Goal: Task Accomplishment & Management: Manage account settings

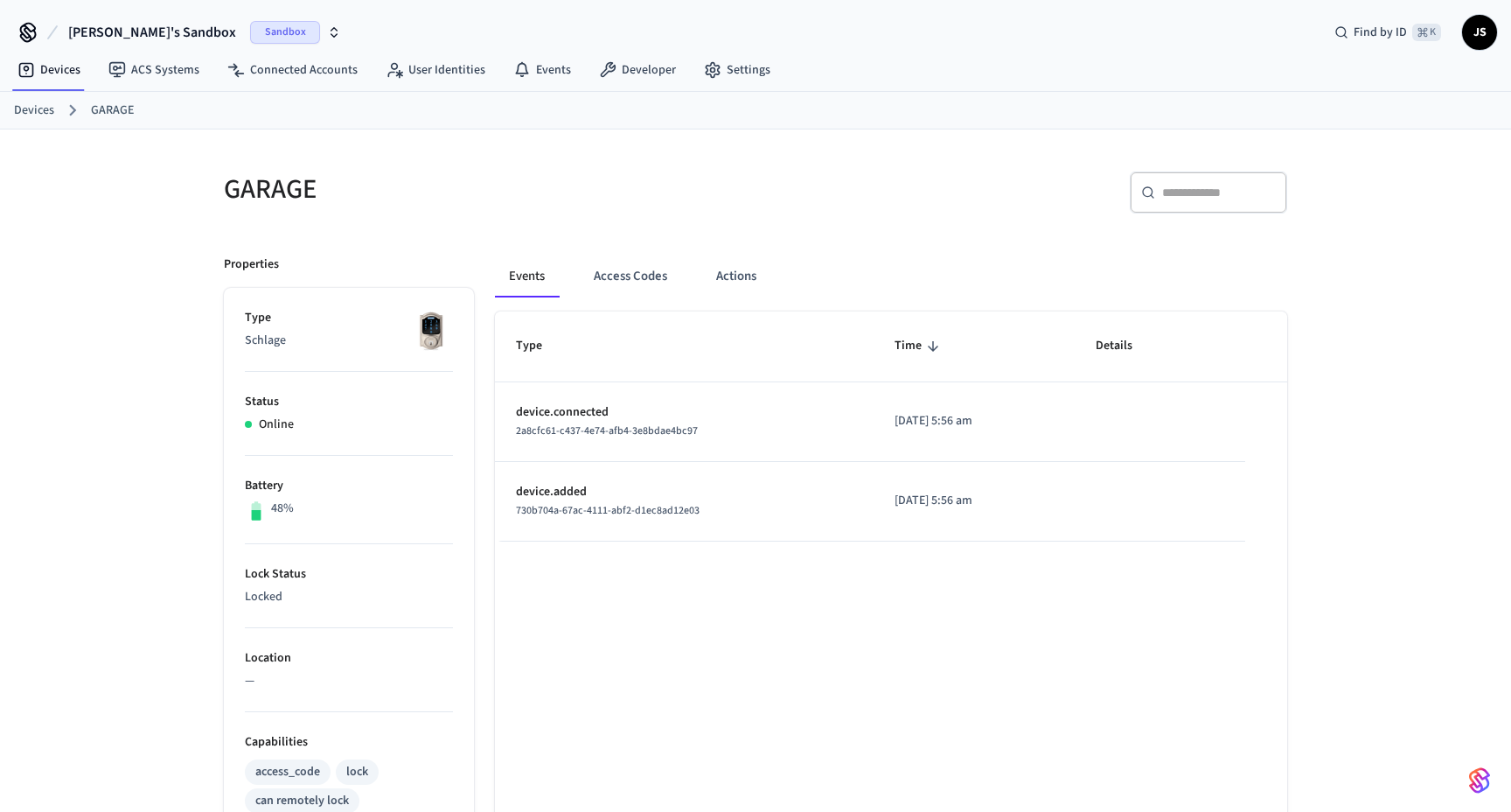
click at [1478, 787] on img "button" at bounding box center [1479, 780] width 21 height 28
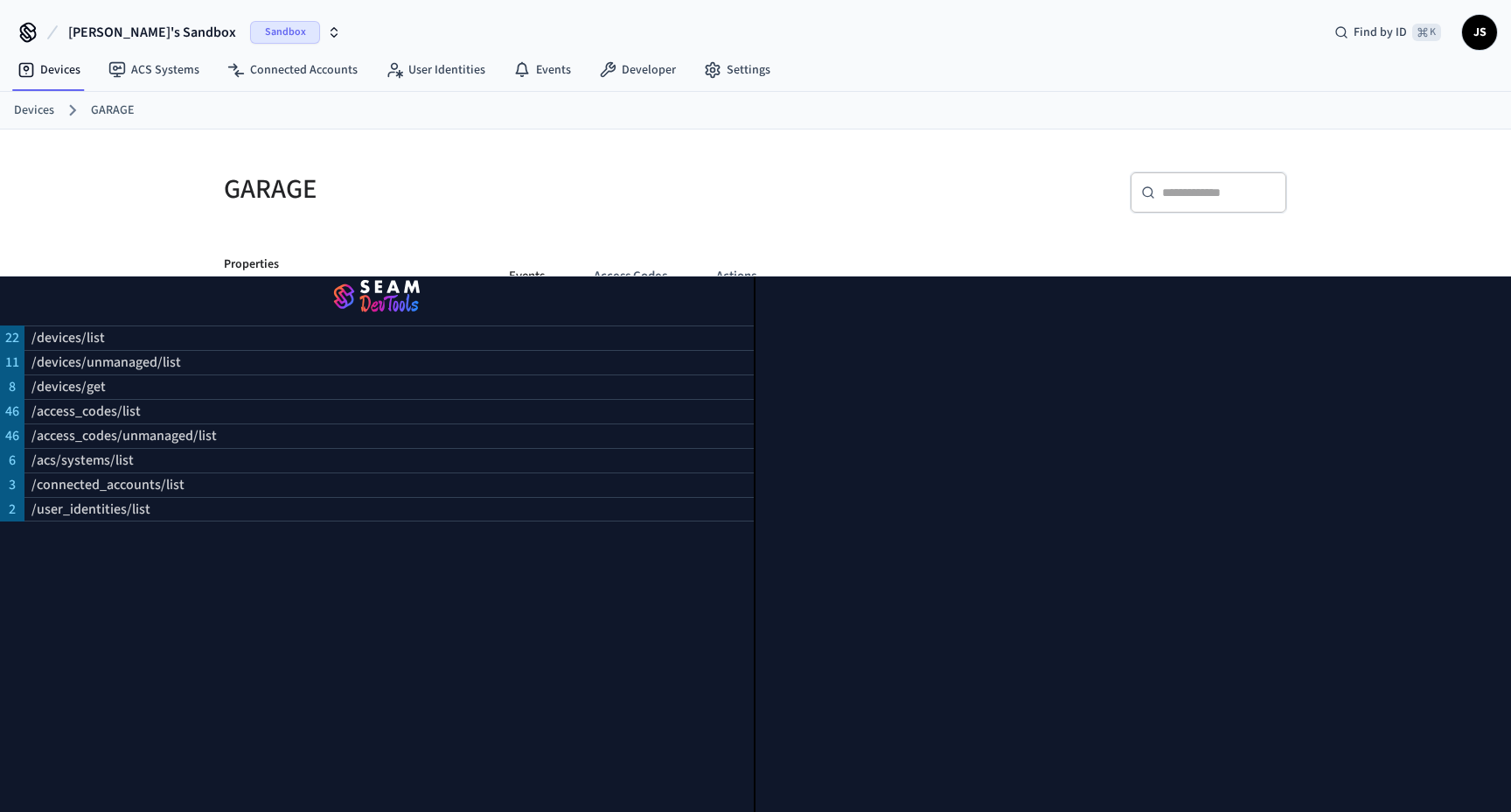
click at [823, 221] on div "​ ​" at bounding box center [1027, 200] width 521 height 56
click at [1330, 196] on div "GARAGE ​ ​ Properties Type Schlage Status Online Battery 48% Lock Status Locked…" at bounding box center [755, 713] width 1511 height 1168
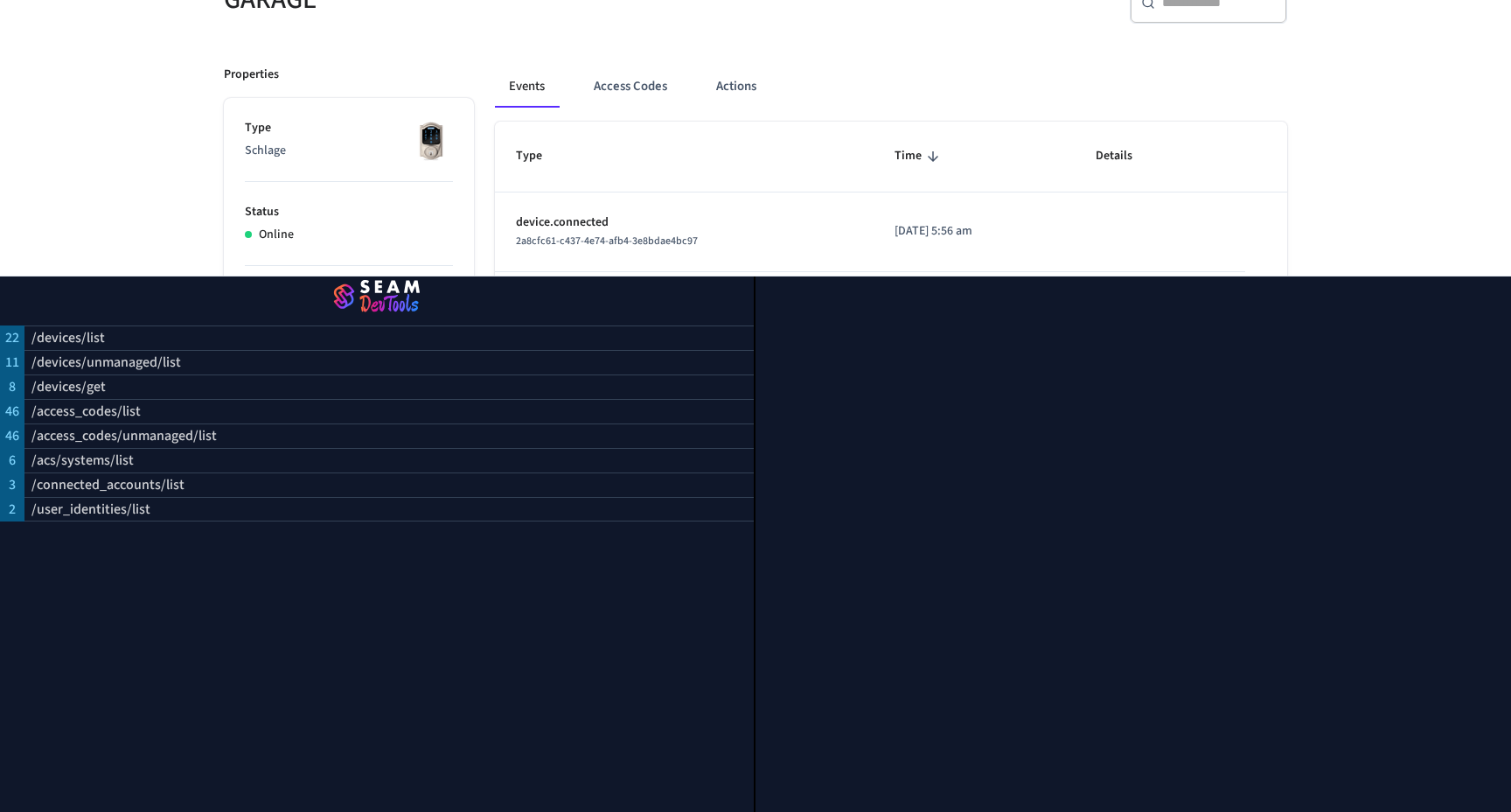
scroll to position [485, 0]
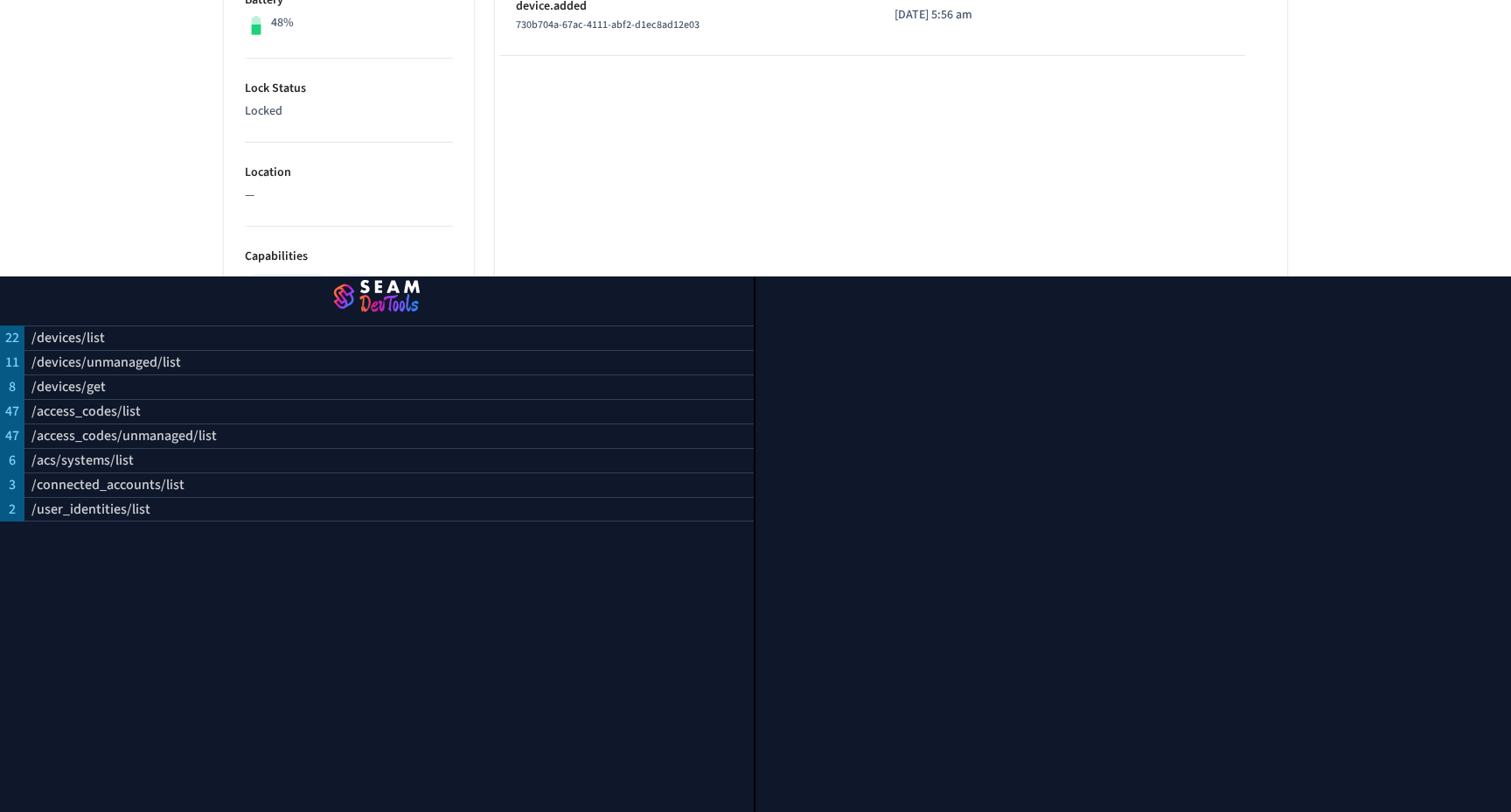
click at [1493, 786] on div at bounding box center [1134, 543] width 756 height 535
click at [85, 297] on img "button" at bounding box center [376, 297] width 712 height 49
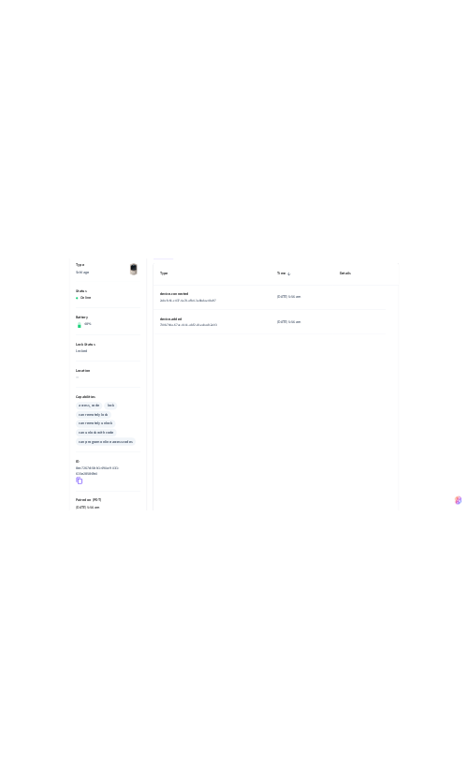
scroll to position [0, 0]
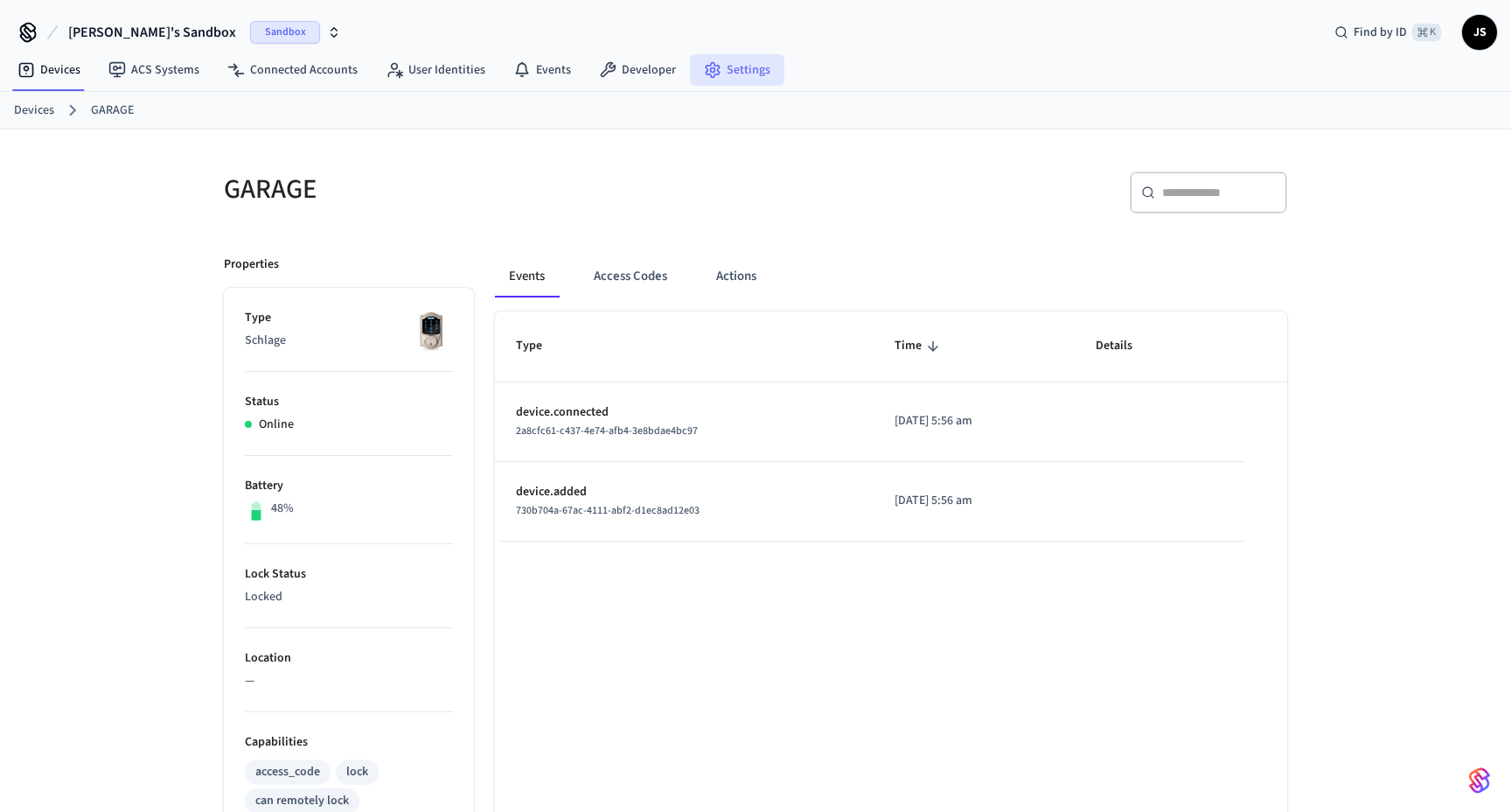
click at [753, 71] on link "Settings" at bounding box center [736, 70] width 94 height 32
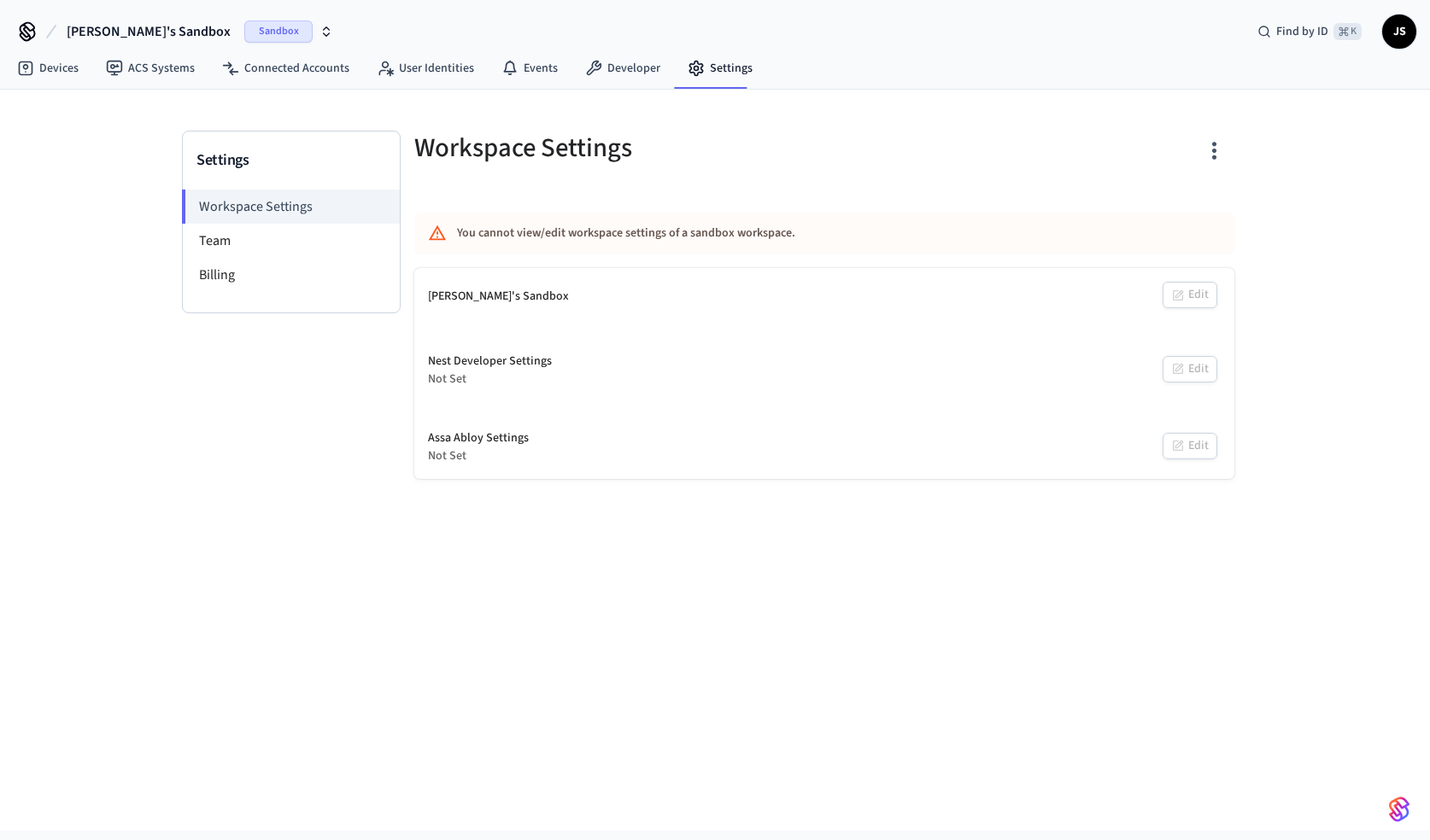
click at [1202, 291] on div "[PERSON_NAME]'s Sandbox Edit" at bounding box center [824, 296] width 820 height 57
click at [1206, 366] on div "Nest Developer Settings Not Set Edit" at bounding box center [824, 370] width 820 height 63
click at [242, 247] on li "Team" at bounding box center [292, 240] width 217 height 34
click at [251, 250] on li "Team" at bounding box center [292, 240] width 217 height 34
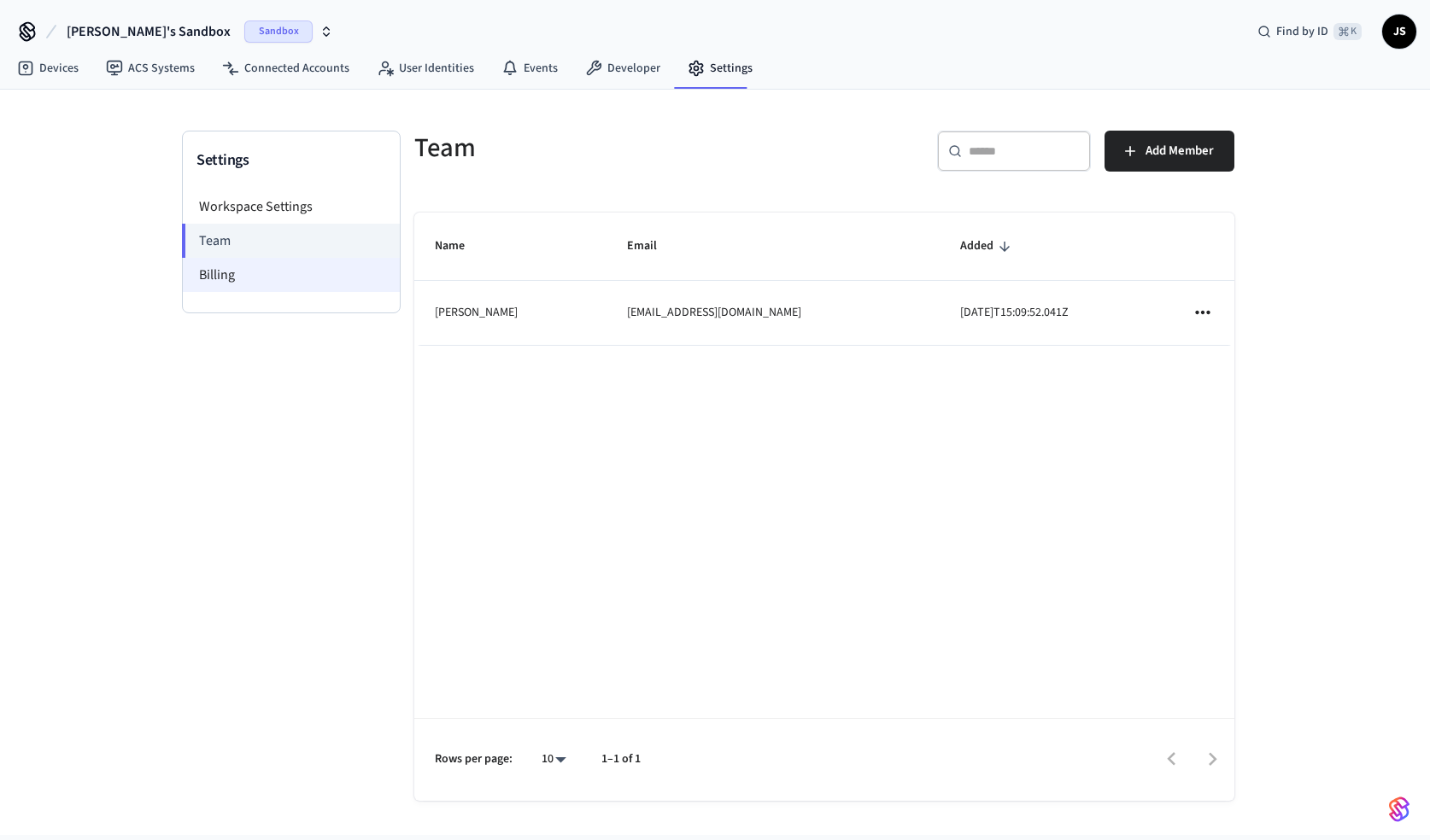
click at [248, 276] on li "Billing" at bounding box center [292, 274] width 217 height 34
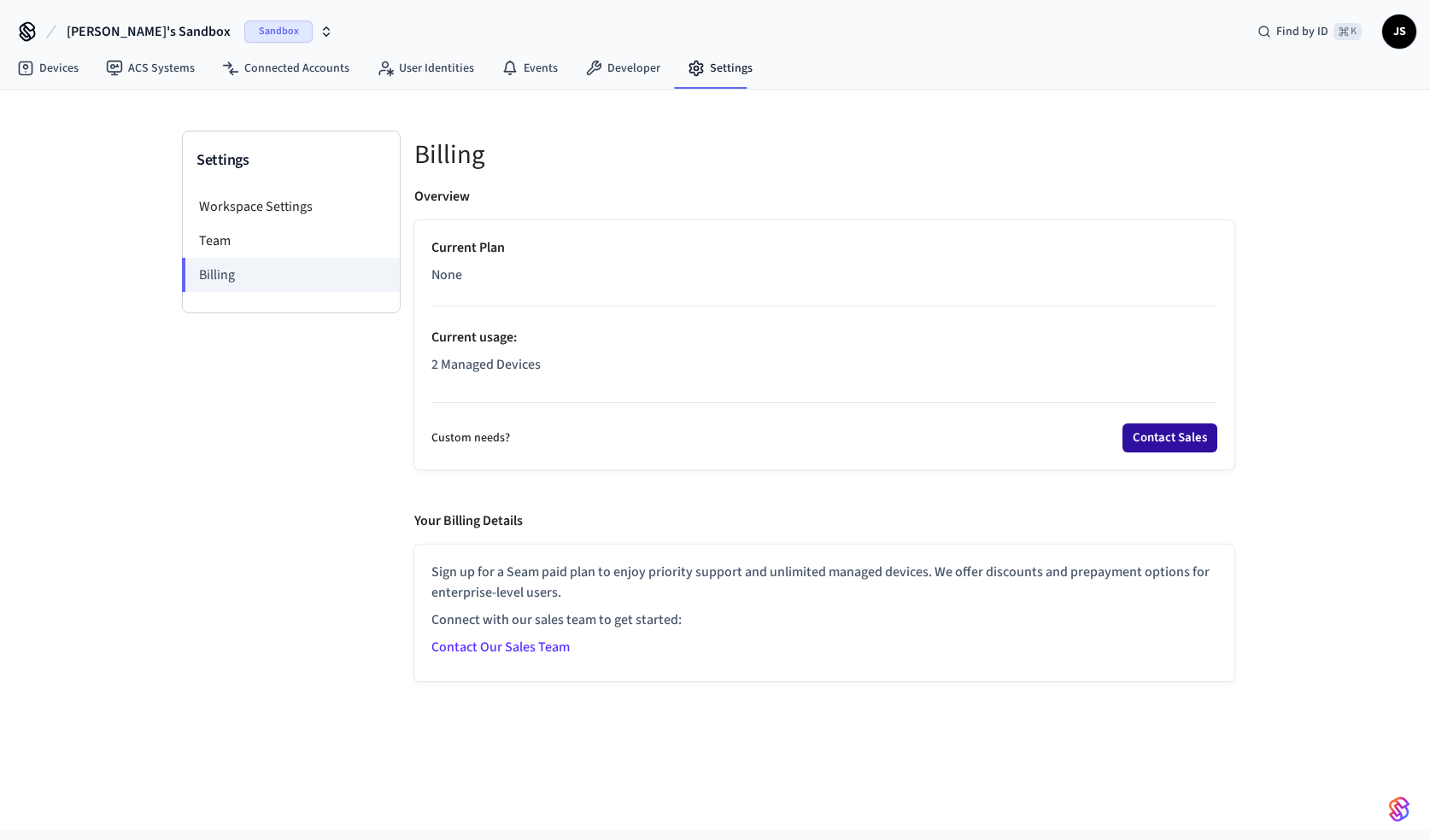
click at [1146, 440] on button "Contact Sales" at bounding box center [1169, 438] width 95 height 29
click at [230, 236] on li "Team" at bounding box center [292, 240] width 217 height 34
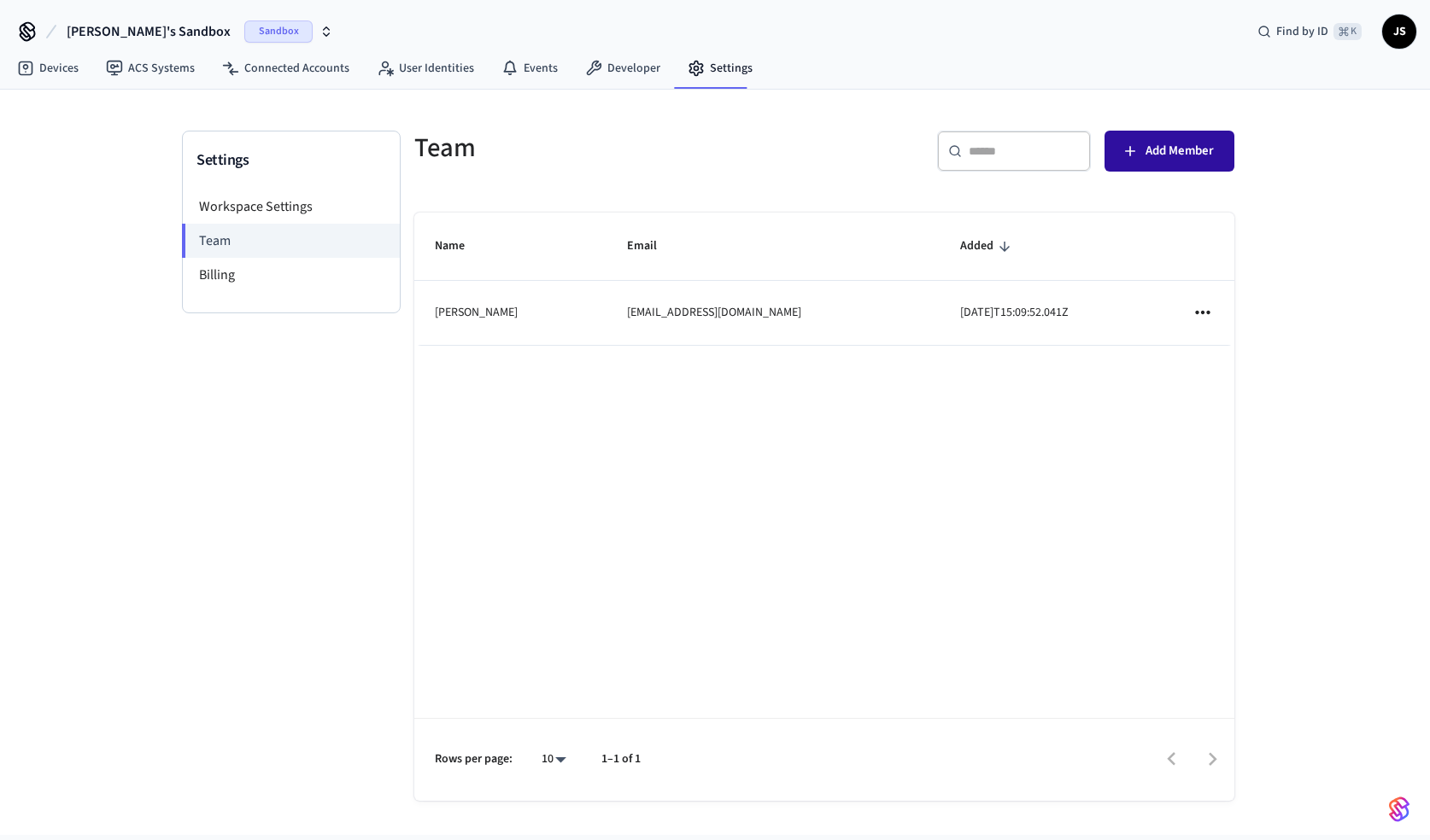
click at [1226, 162] on button "Add Member" at bounding box center [1169, 150] width 129 height 41
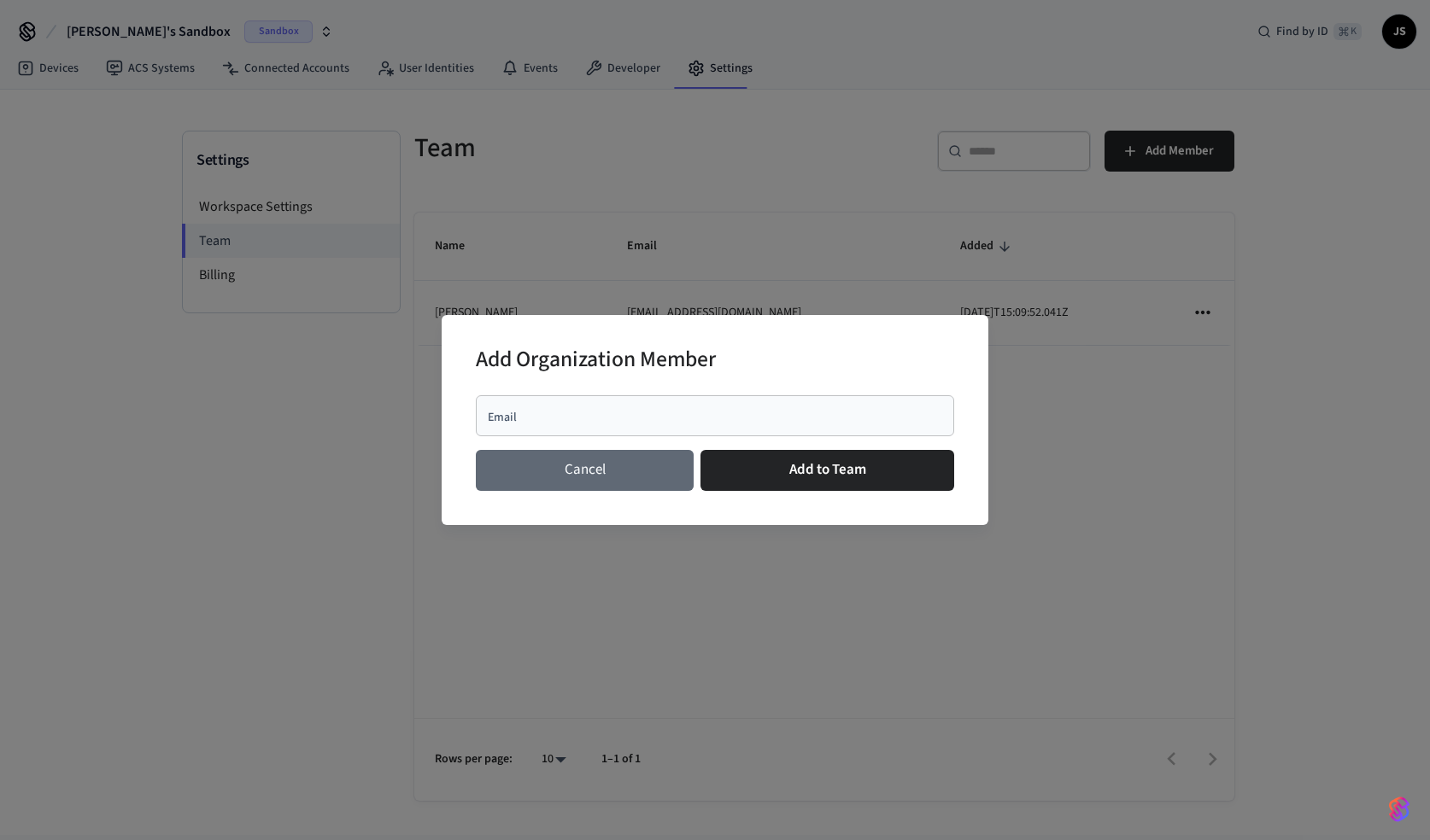
click at [586, 475] on button "Cancel" at bounding box center [584, 470] width 218 height 41
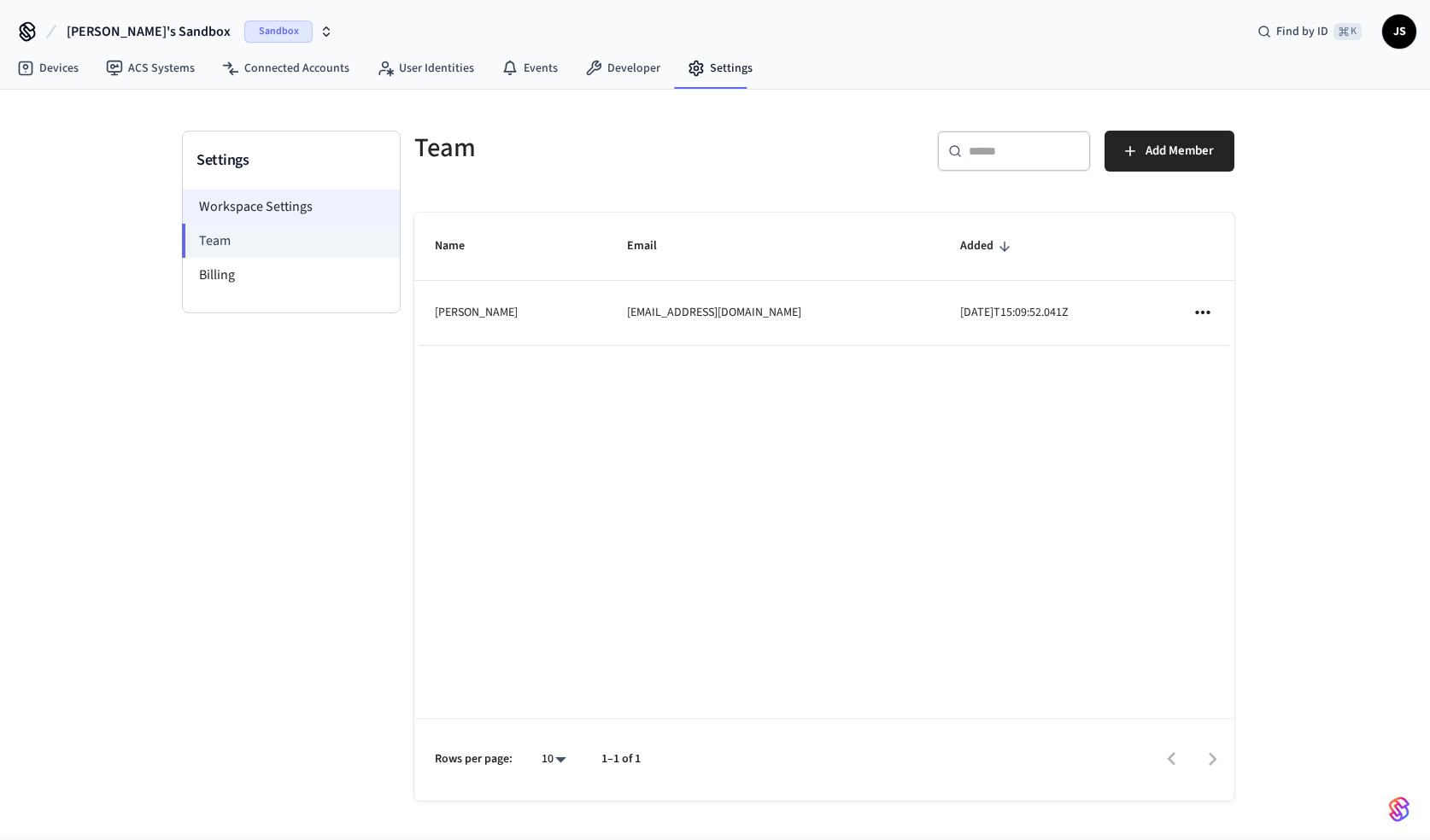
click at [247, 210] on li "Workspace Settings" at bounding box center [292, 206] width 217 height 34
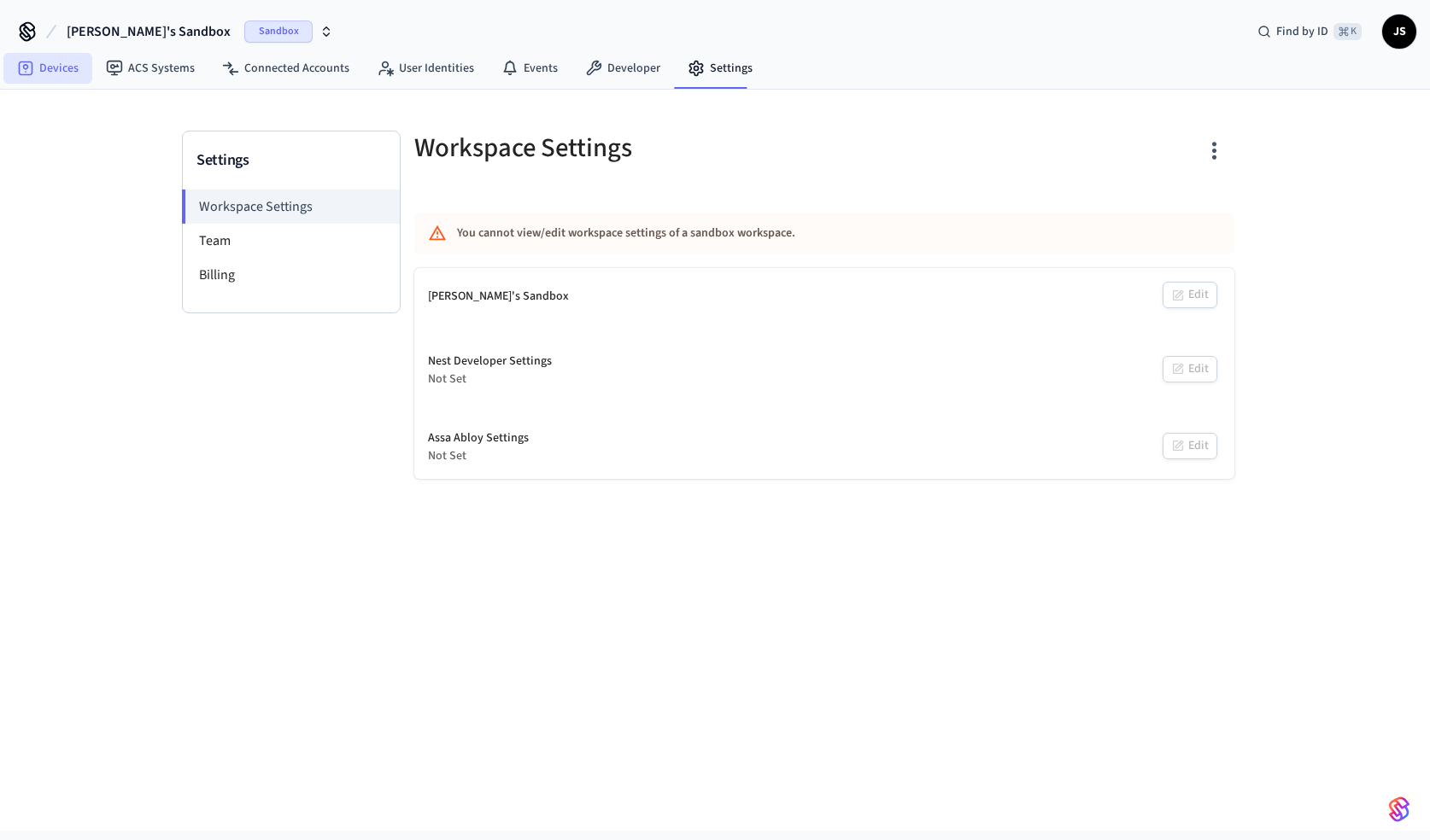
click at [40, 65] on link "Devices" at bounding box center [47, 68] width 88 height 31
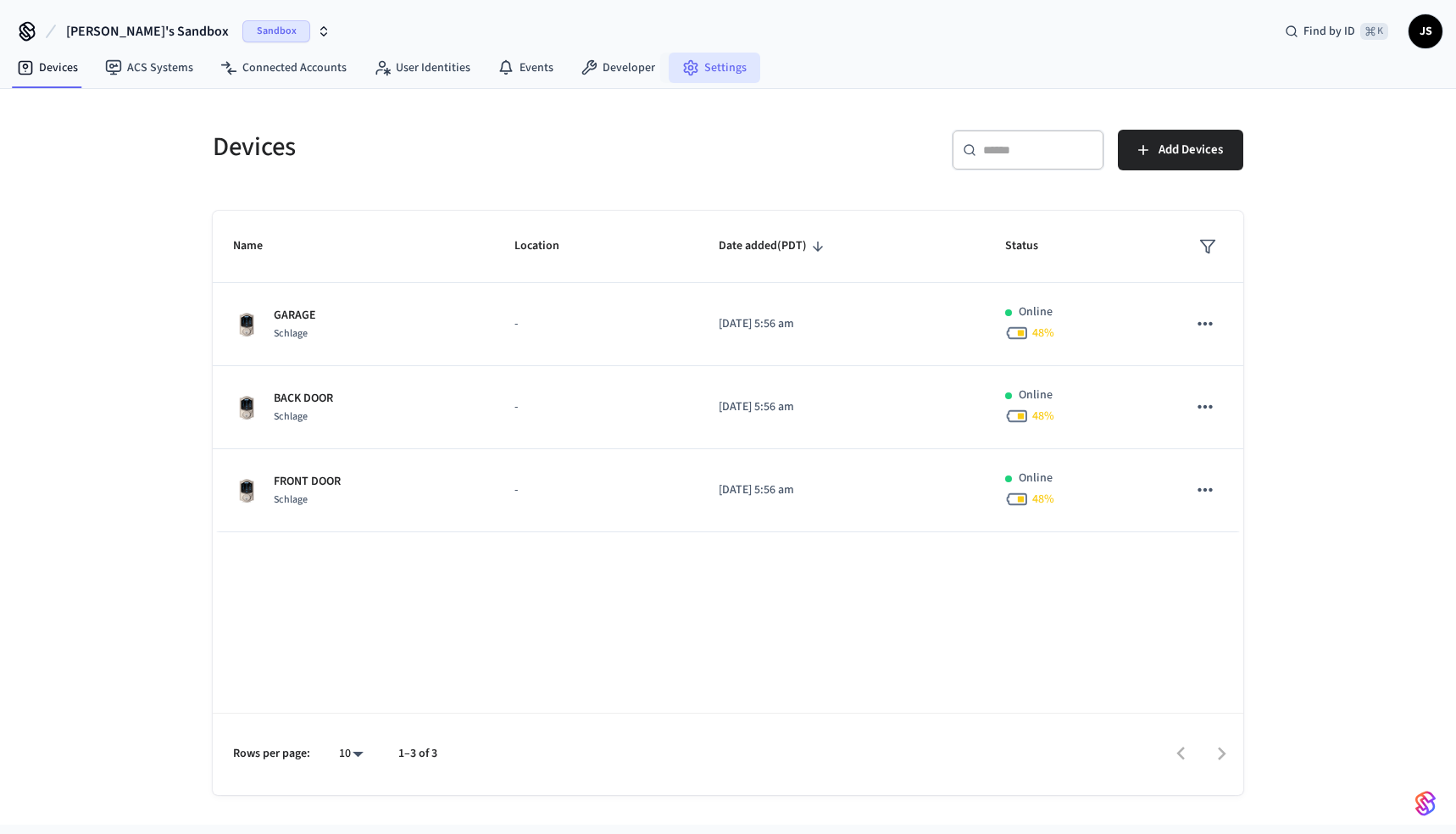
click at [738, 73] on link "Settings" at bounding box center [714, 68] width 91 height 31
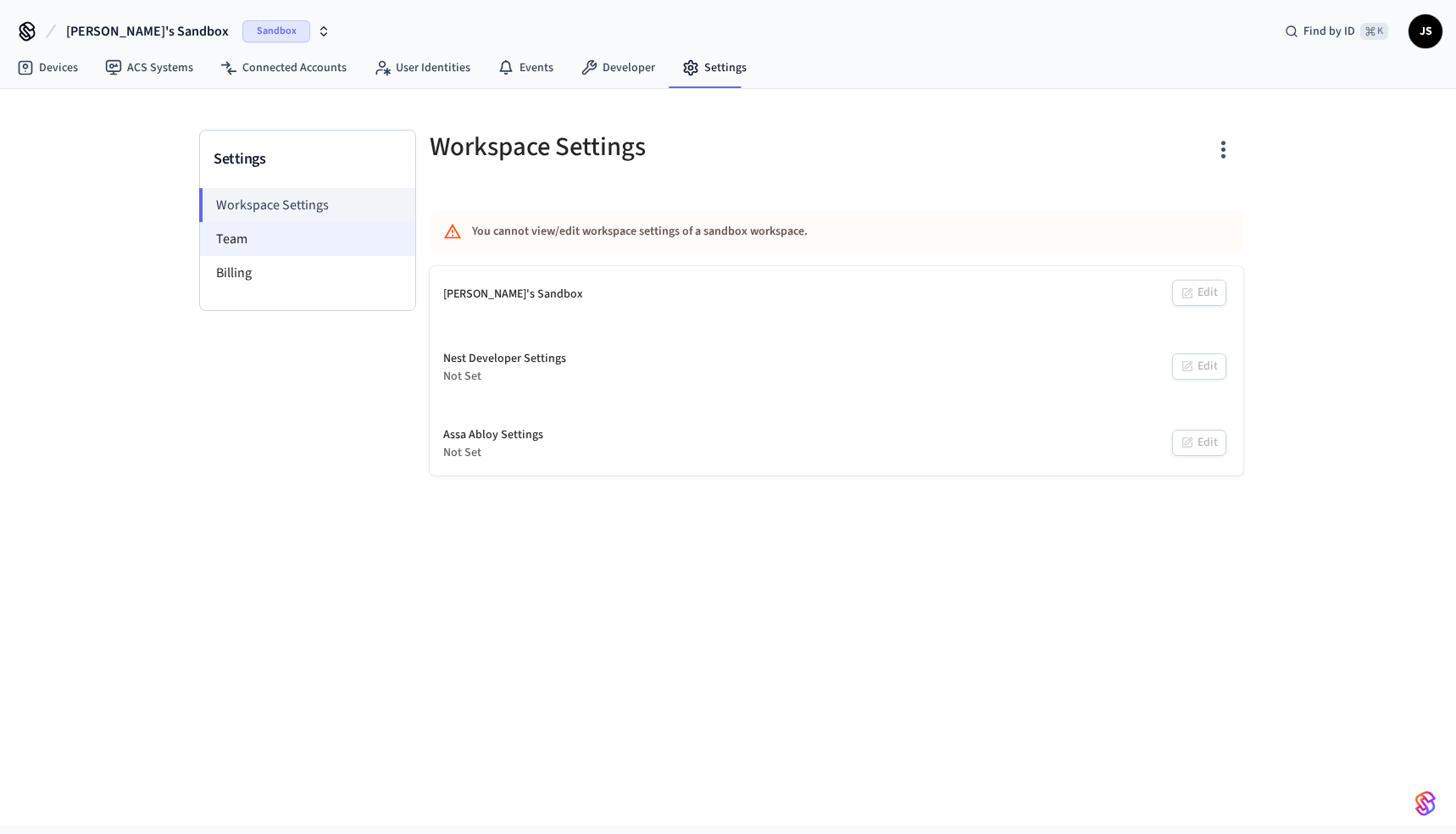
click at [282, 242] on li "Team" at bounding box center [307, 238] width 215 height 33
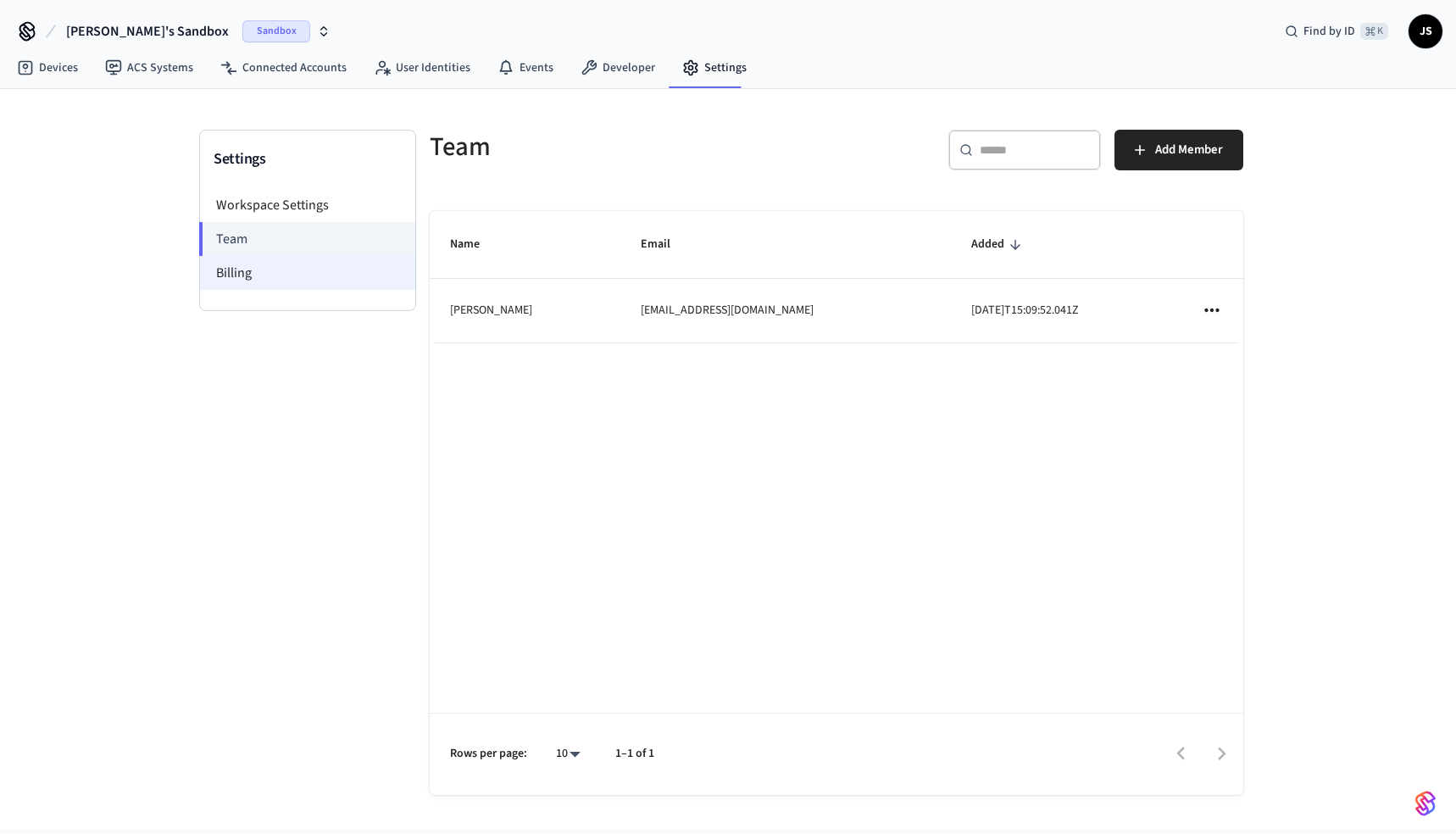
click at [285, 268] on li "Billing" at bounding box center [307, 272] width 215 height 33
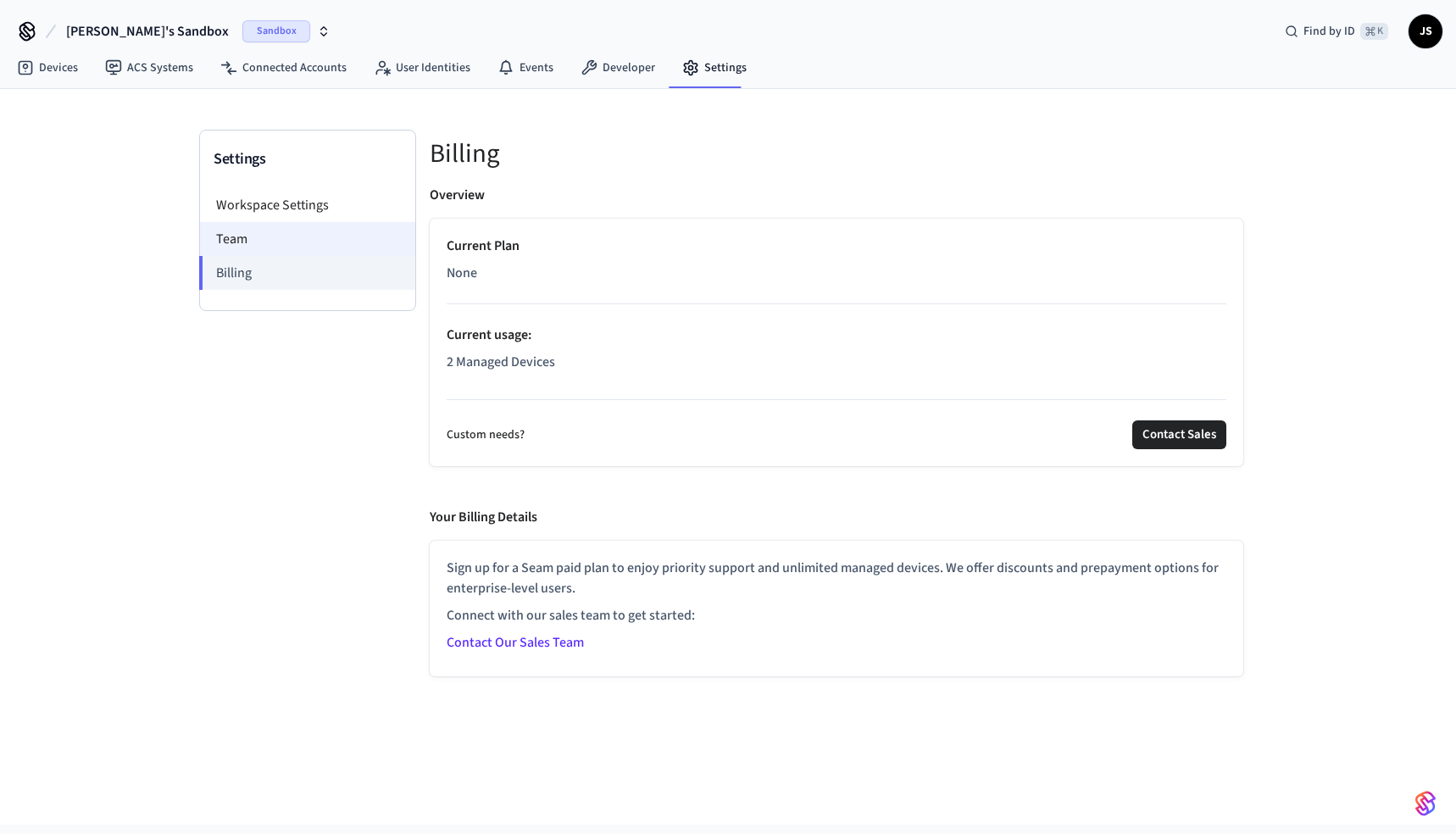
click at [289, 235] on li "Team" at bounding box center [307, 238] width 215 height 33
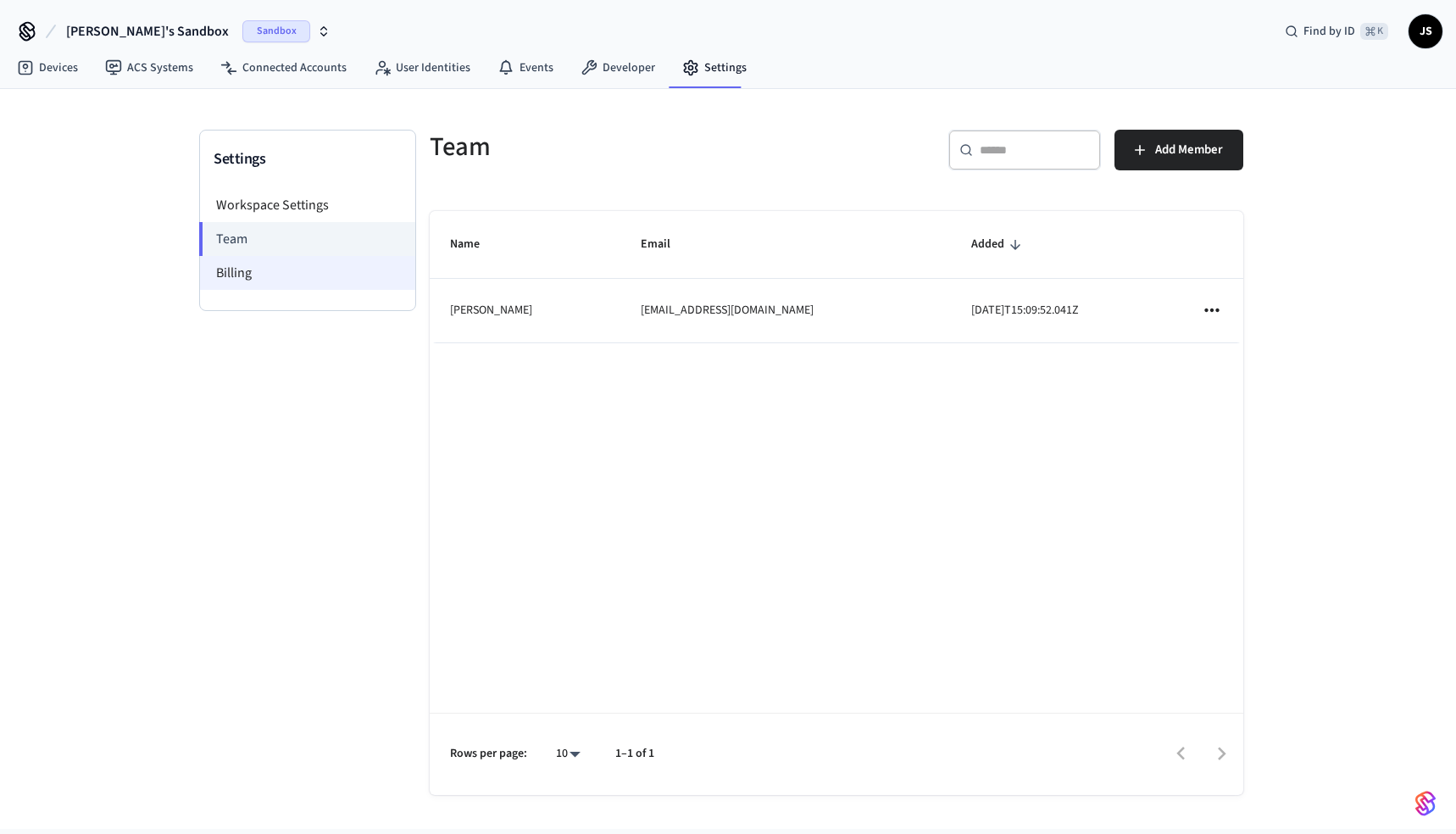
click at [289, 257] on li "Billing" at bounding box center [307, 272] width 215 height 33
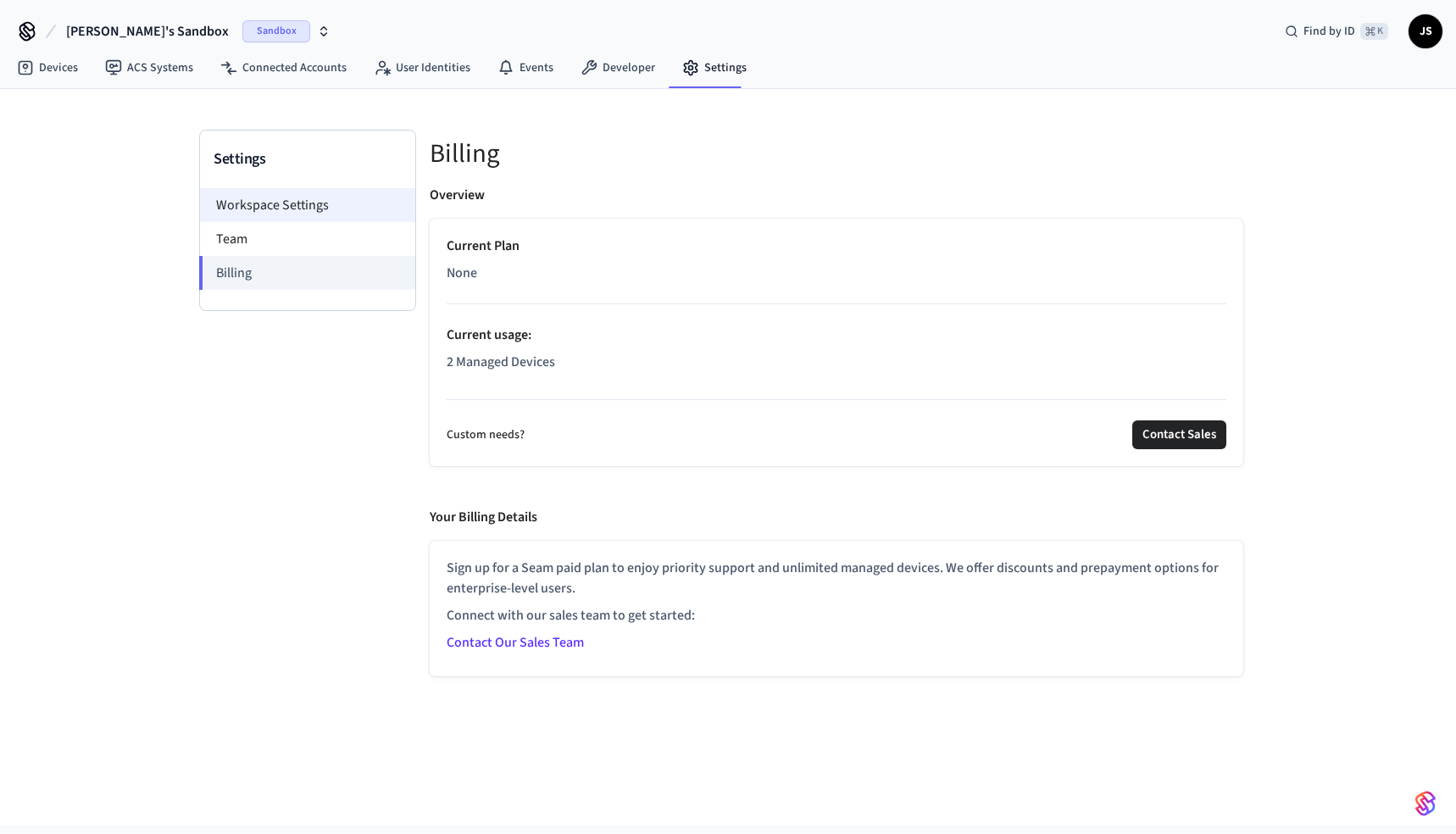
click at [293, 209] on li "Workspace Settings" at bounding box center [307, 204] width 215 height 33
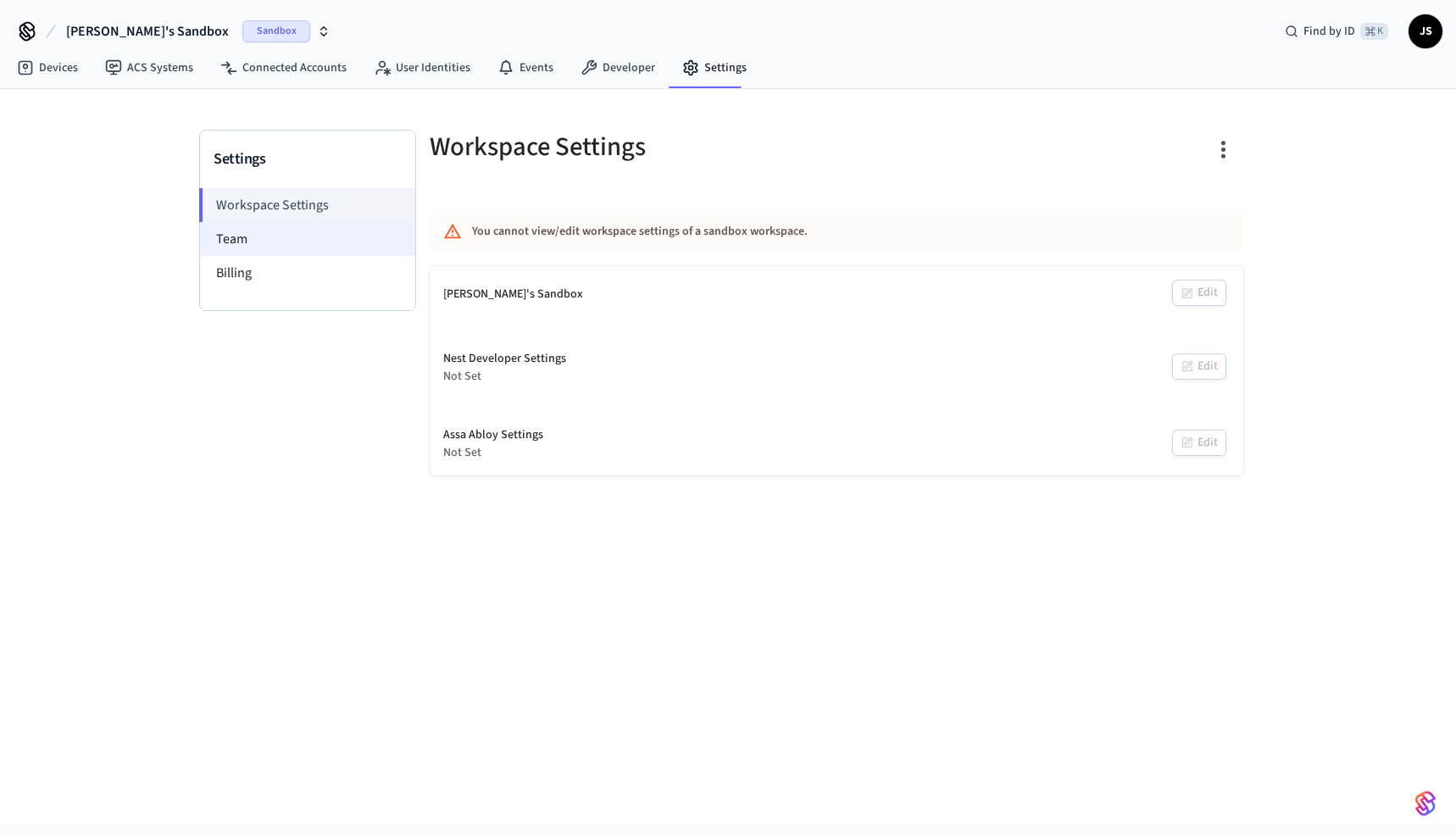
click at [294, 235] on li "Team" at bounding box center [307, 238] width 215 height 33
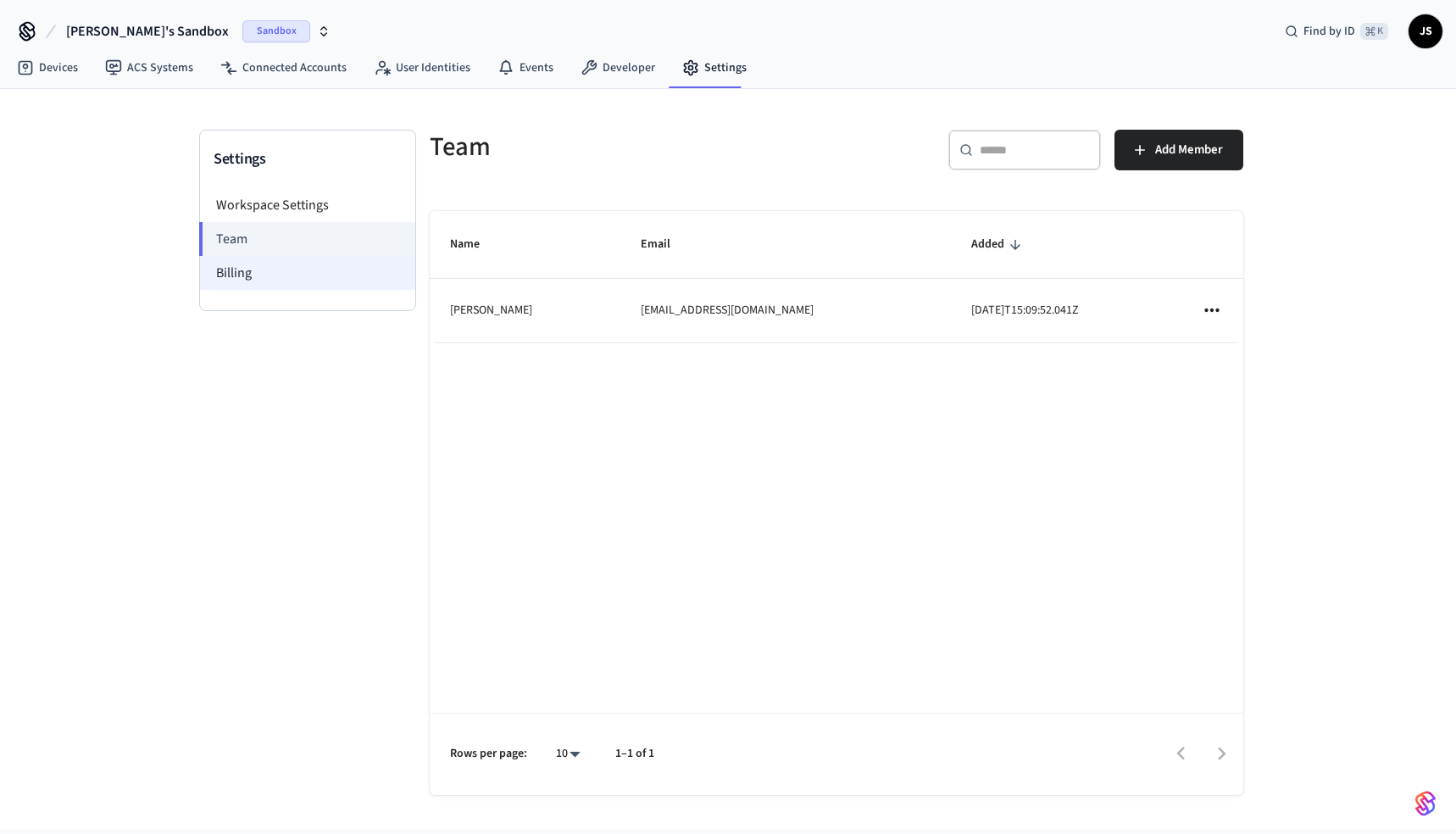
click at [292, 261] on li "Billing" at bounding box center [307, 272] width 215 height 33
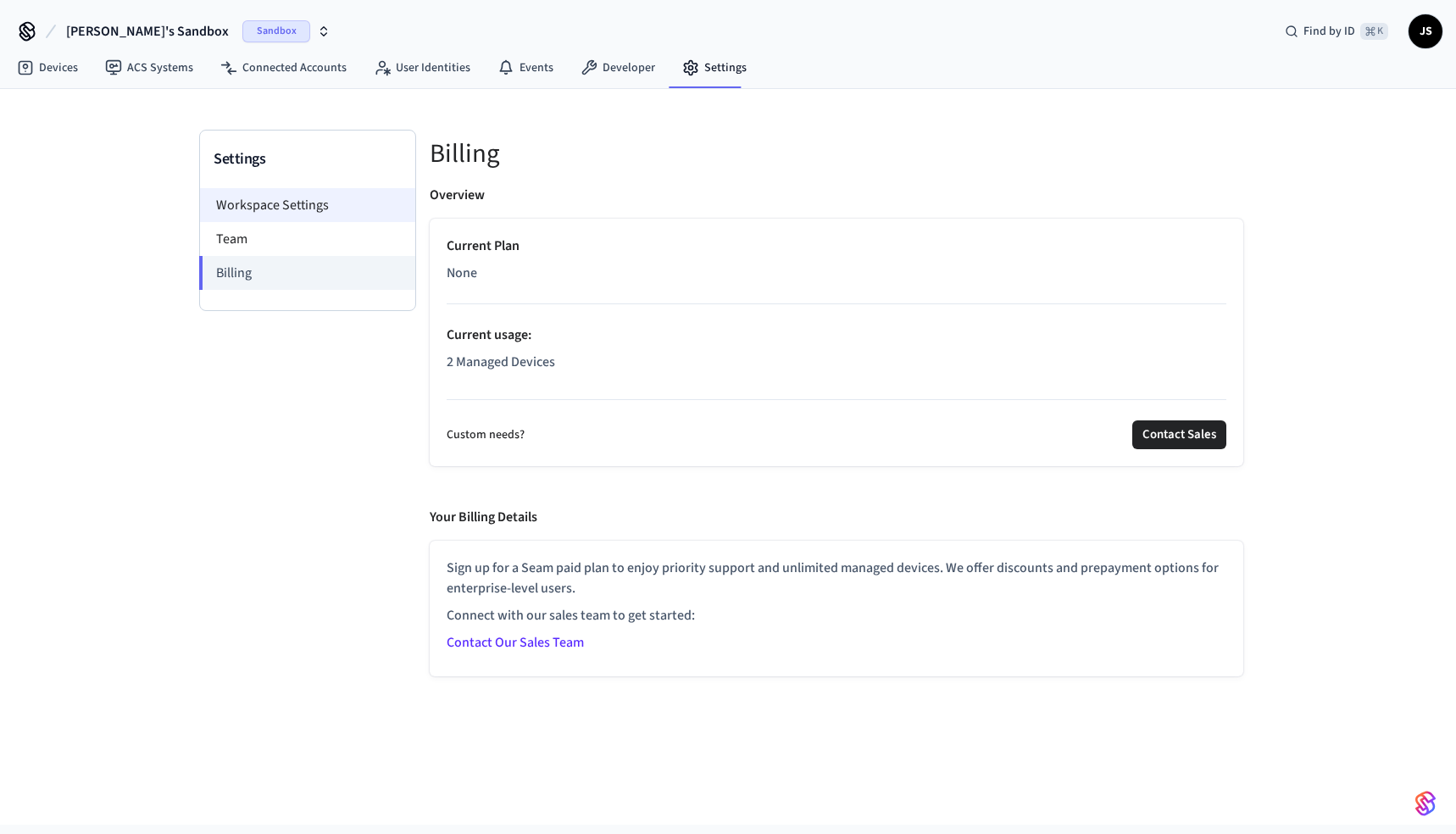
click at [315, 202] on li "Workspace Settings" at bounding box center [307, 204] width 215 height 33
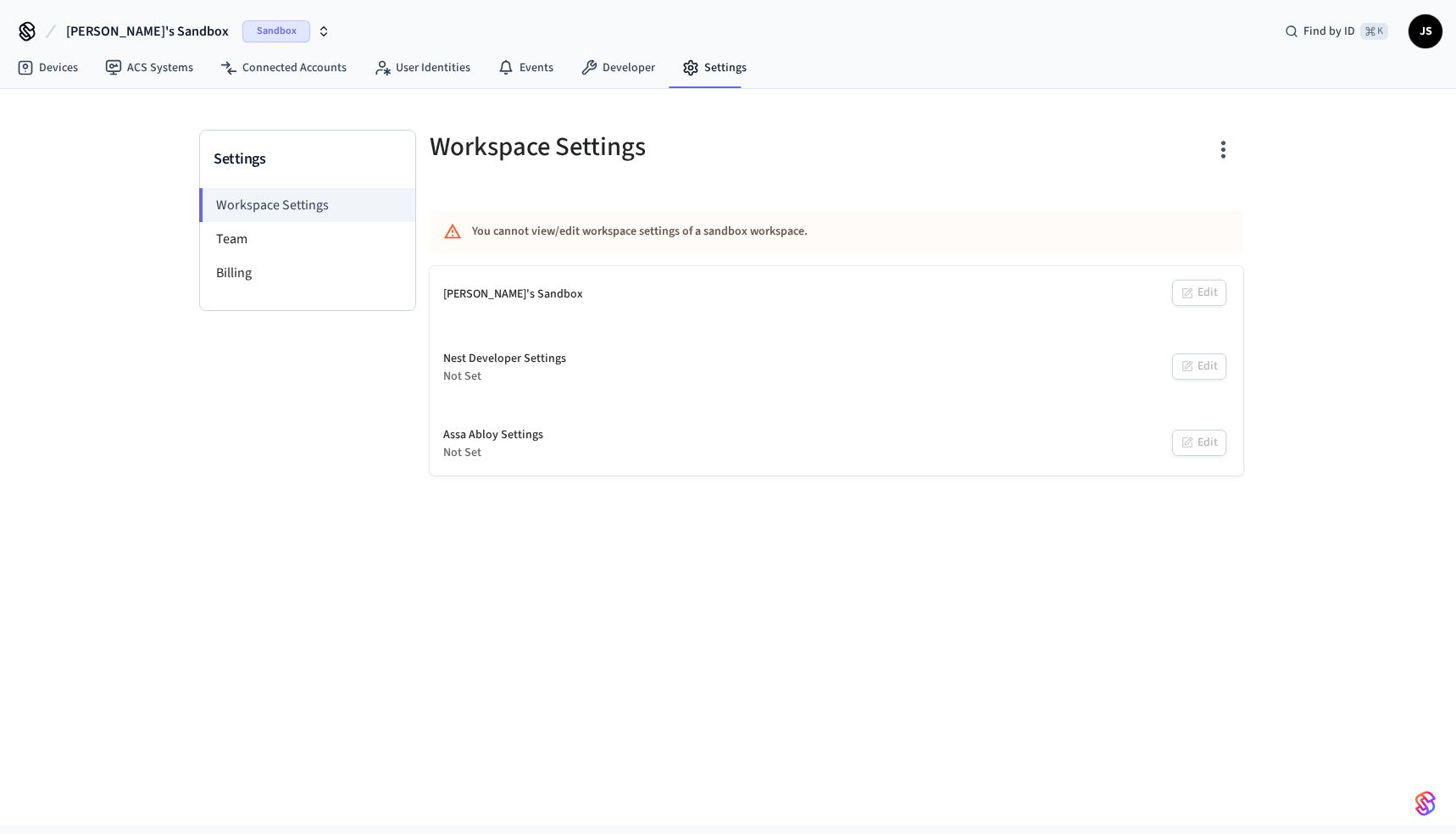
click at [317, 33] on icon "button" at bounding box center [323, 31] width 14 height 14
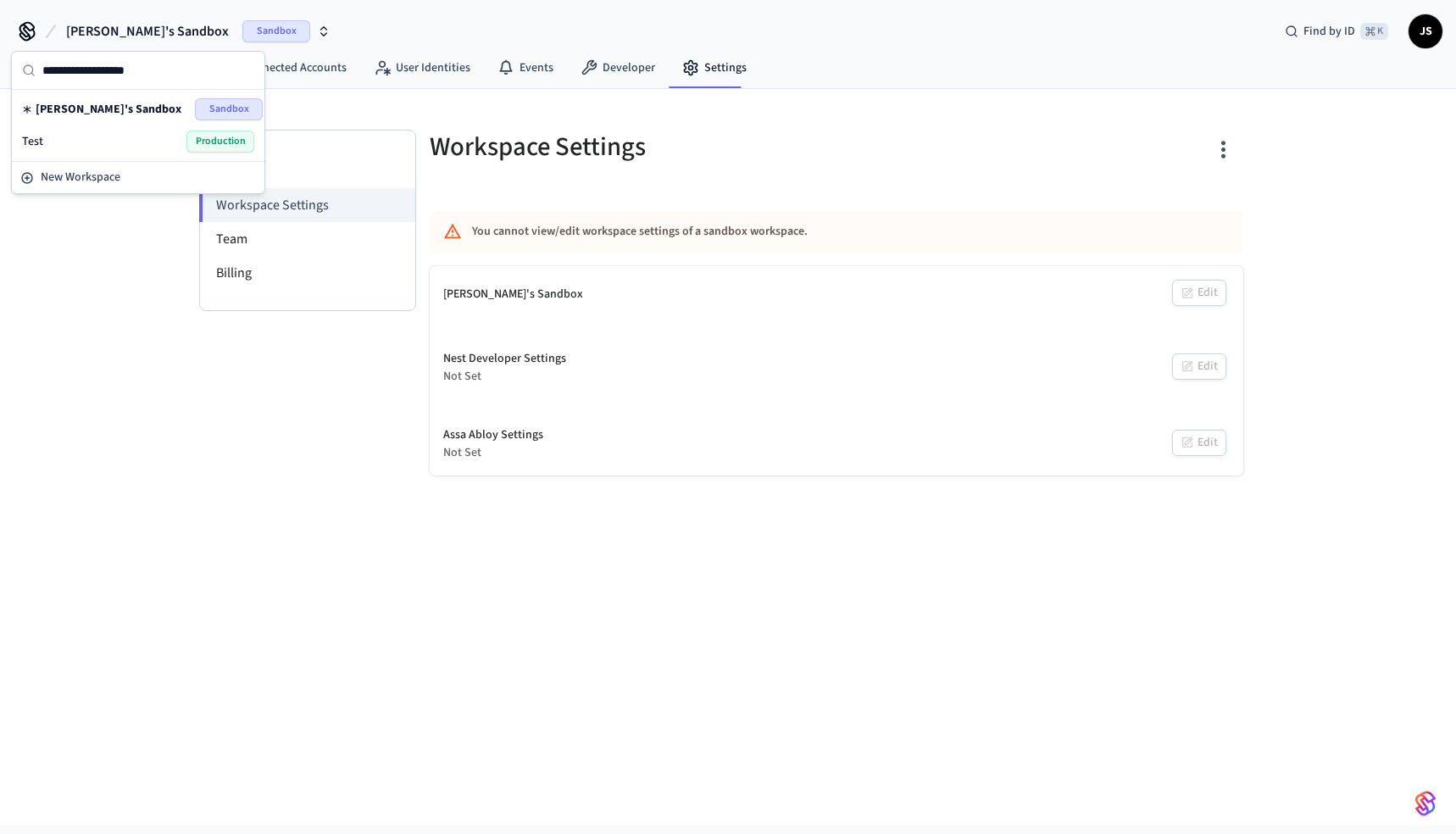
click at [142, 144] on div "Test Production" at bounding box center [137, 141] width 232 height 22
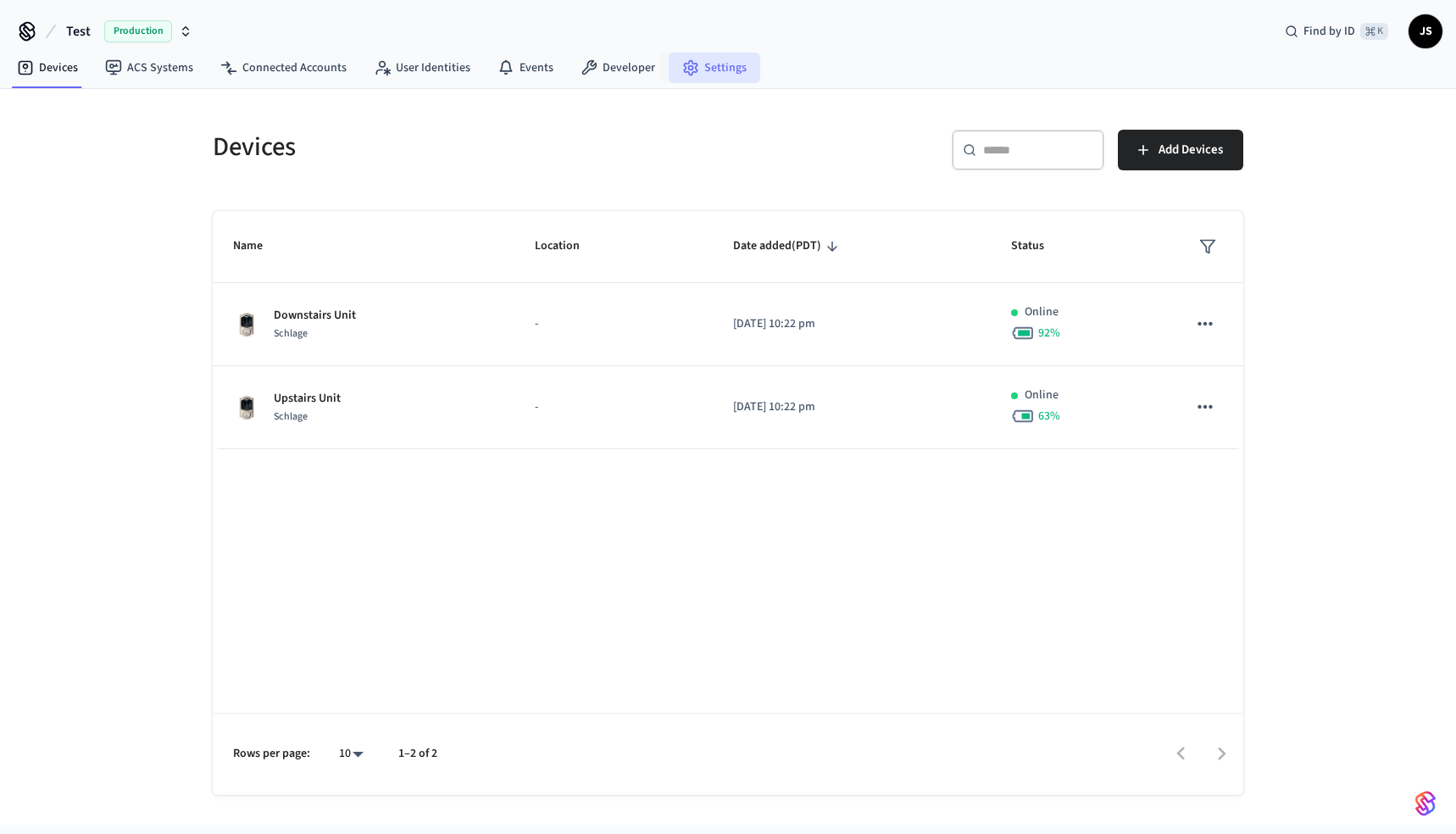
click at [733, 61] on link "Settings" at bounding box center [714, 68] width 91 height 31
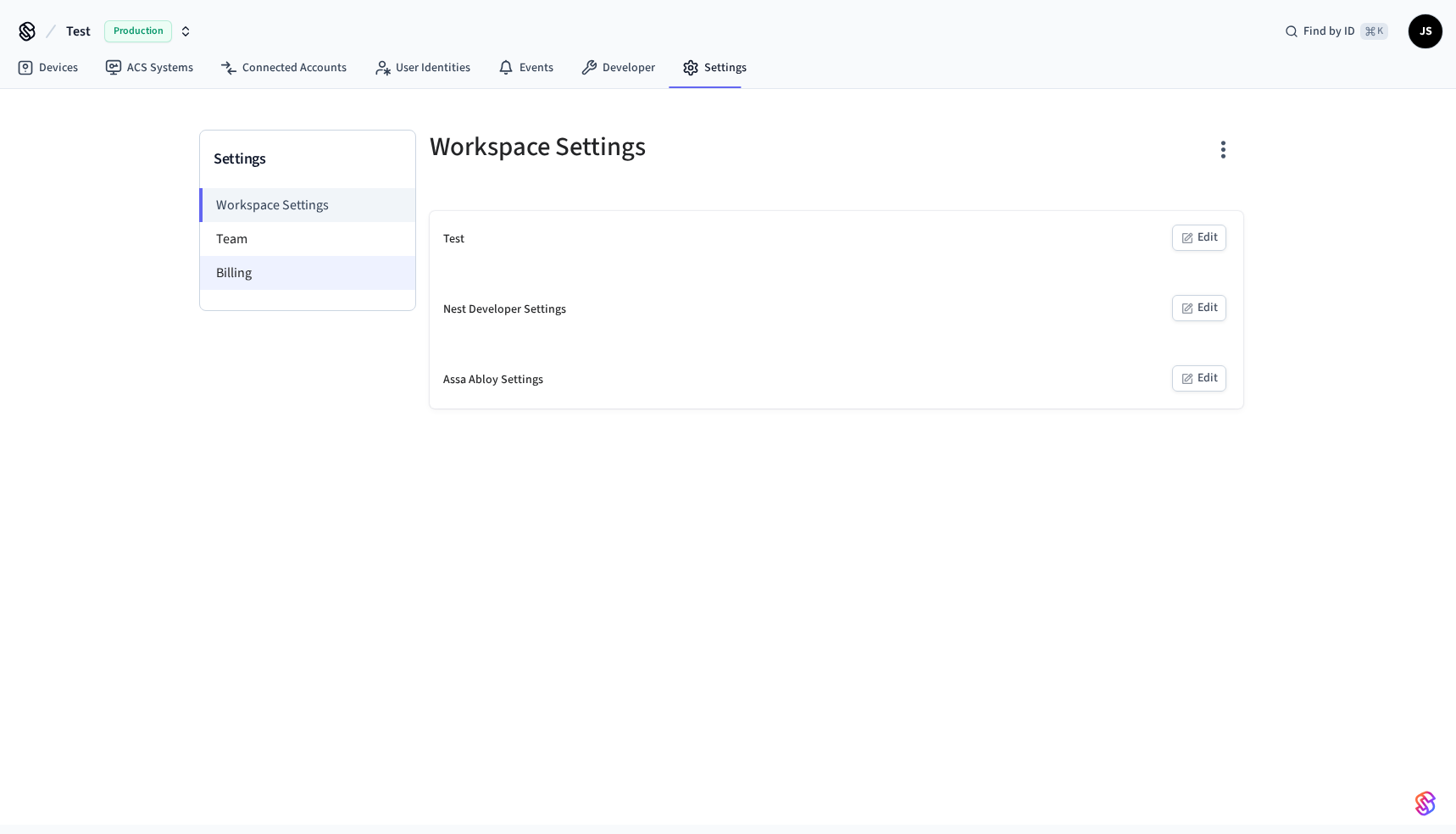
click at [321, 271] on li "Billing" at bounding box center [307, 272] width 215 height 33
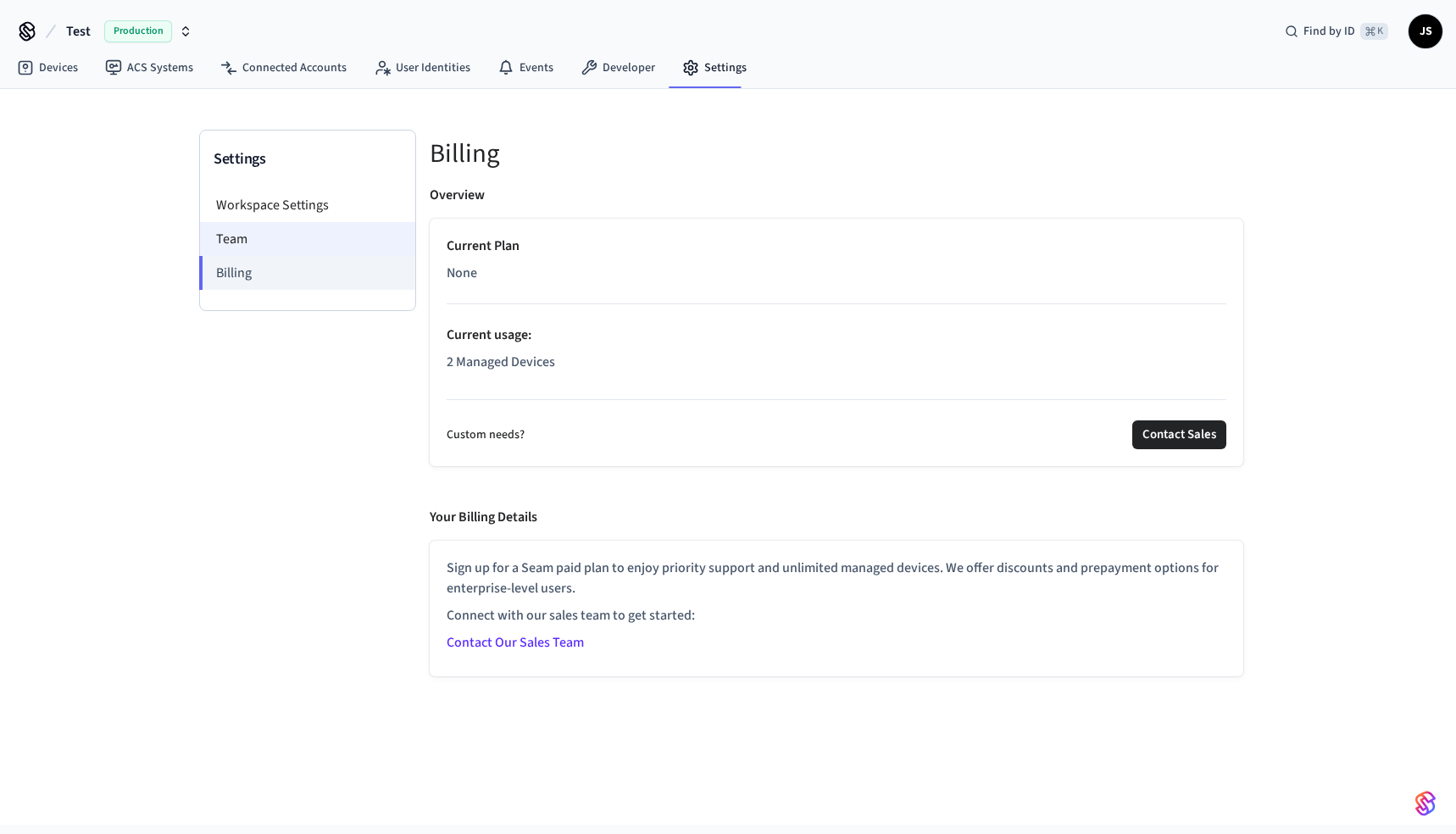
click at [278, 242] on li "Team" at bounding box center [307, 238] width 215 height 33
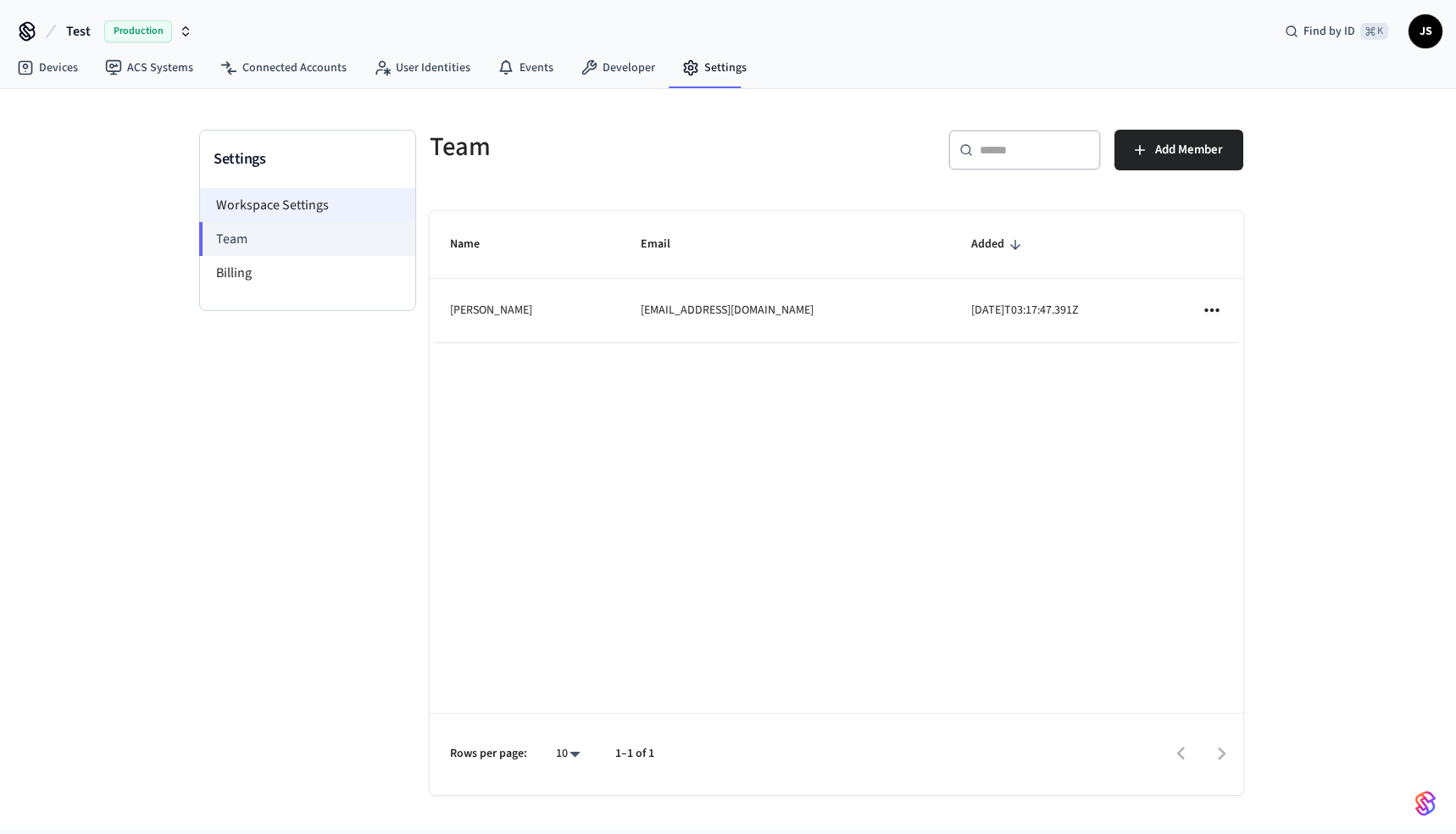
click at [280, 211] on li "Workspace Settings" at bounding box center [307, 204] width 215 height 33
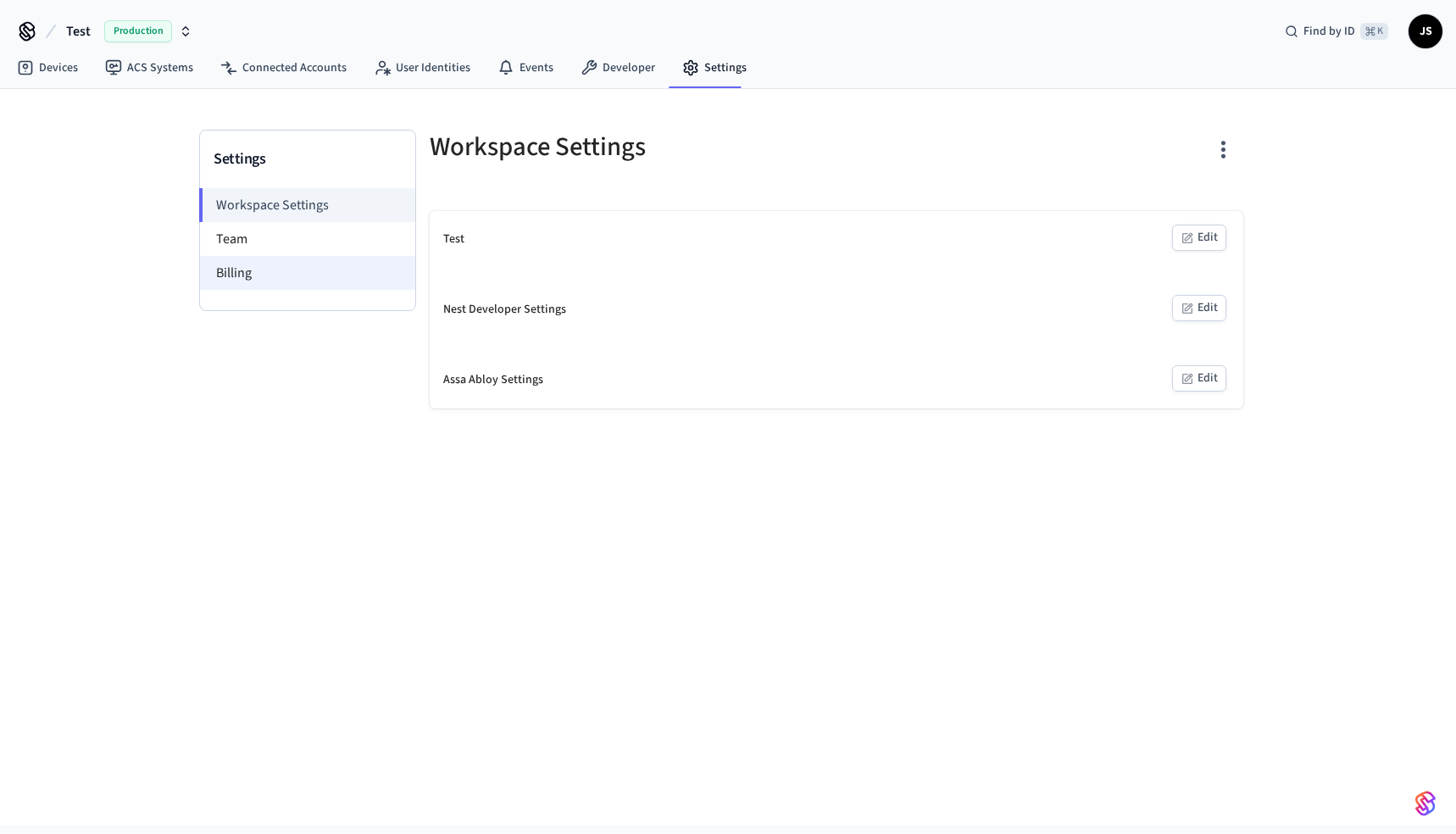
click at [283, 276] on li "Billing" at bounding box center [307, 272] width 215 height 33
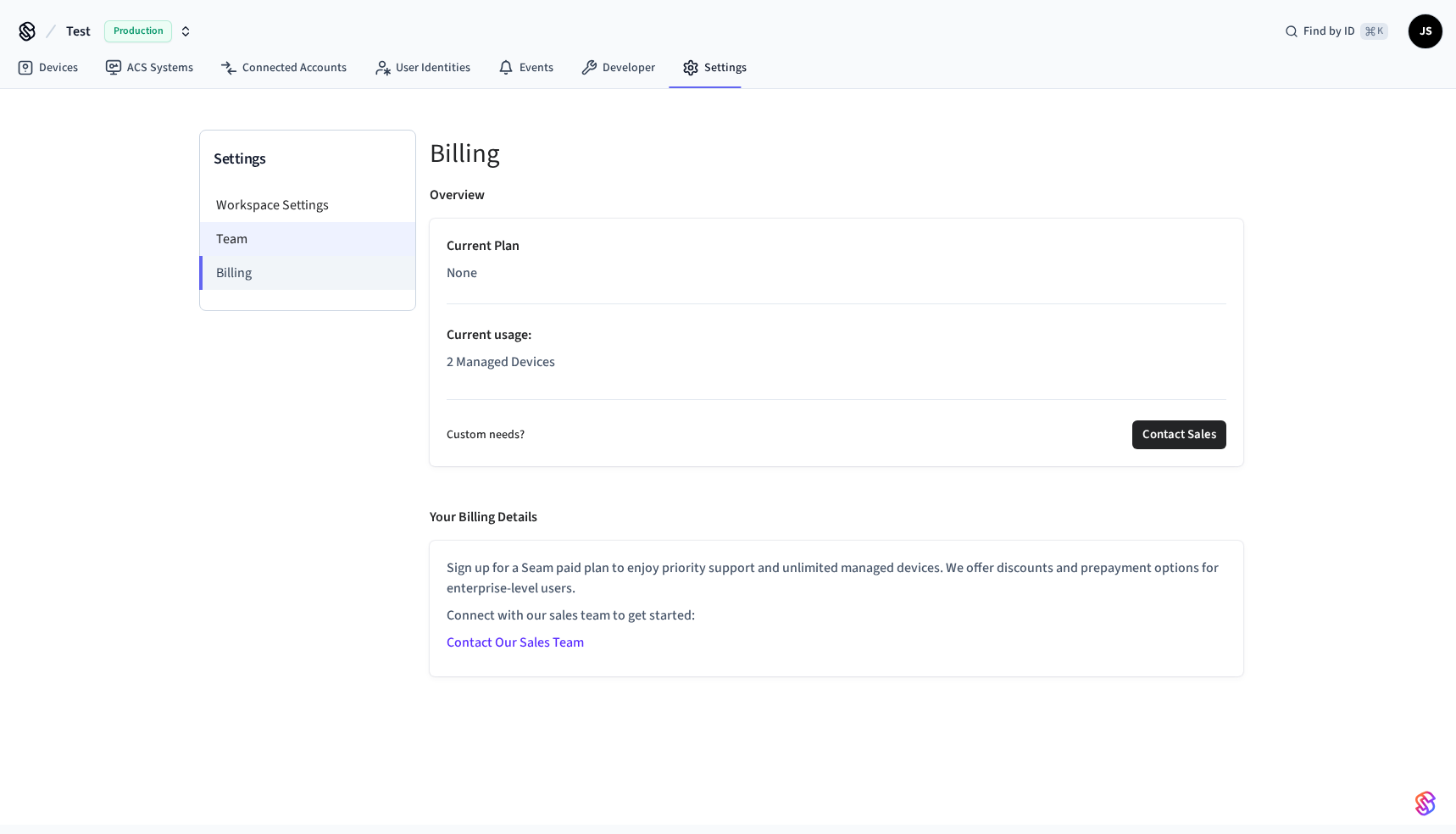
click at [279, 244] on li "Team" at bounding box center [307, 238] width 215 height 33
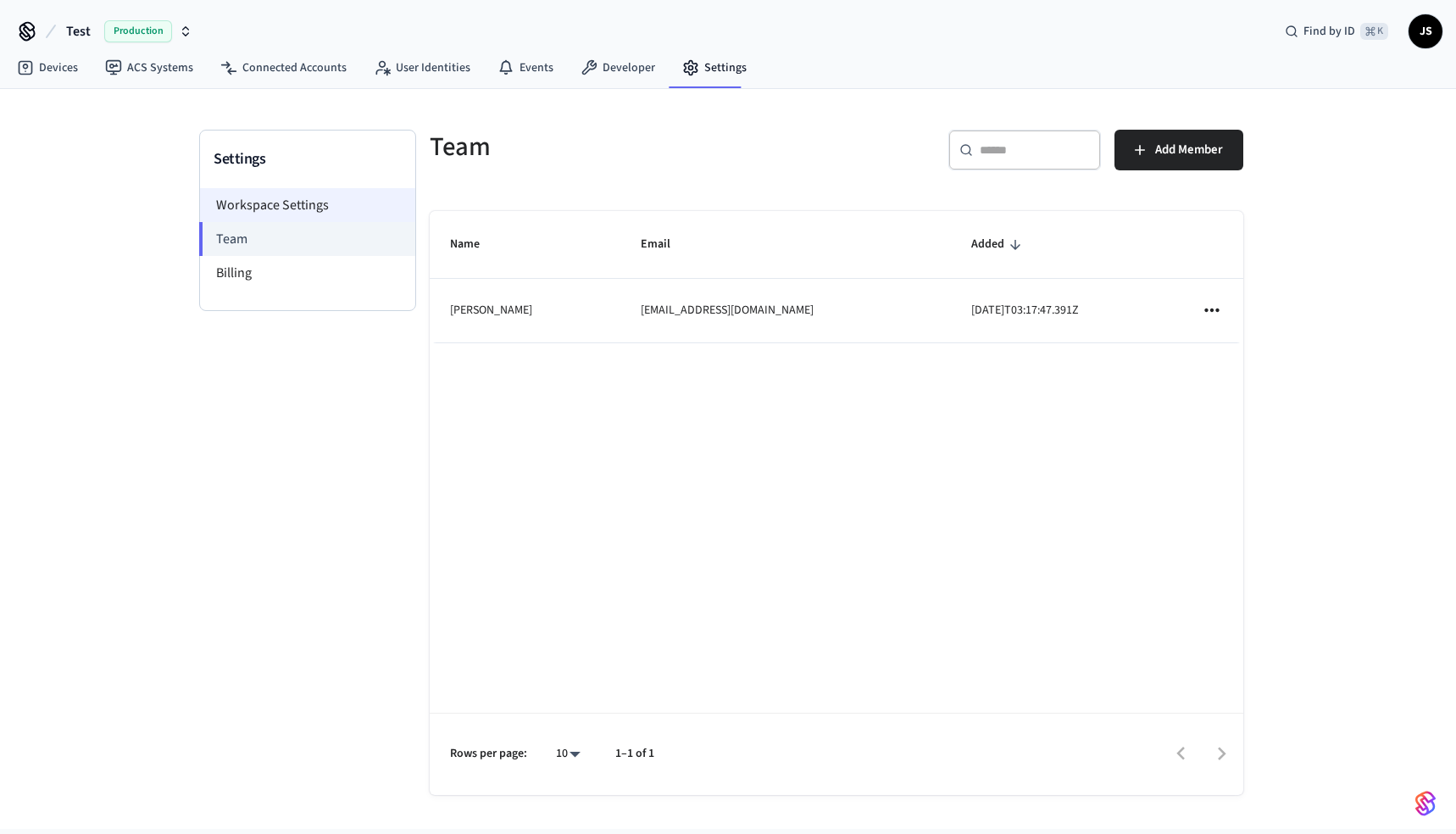
click at [288, 206] on li "Workspace Settings" at bounding box center [307, 204] width 215 height 33
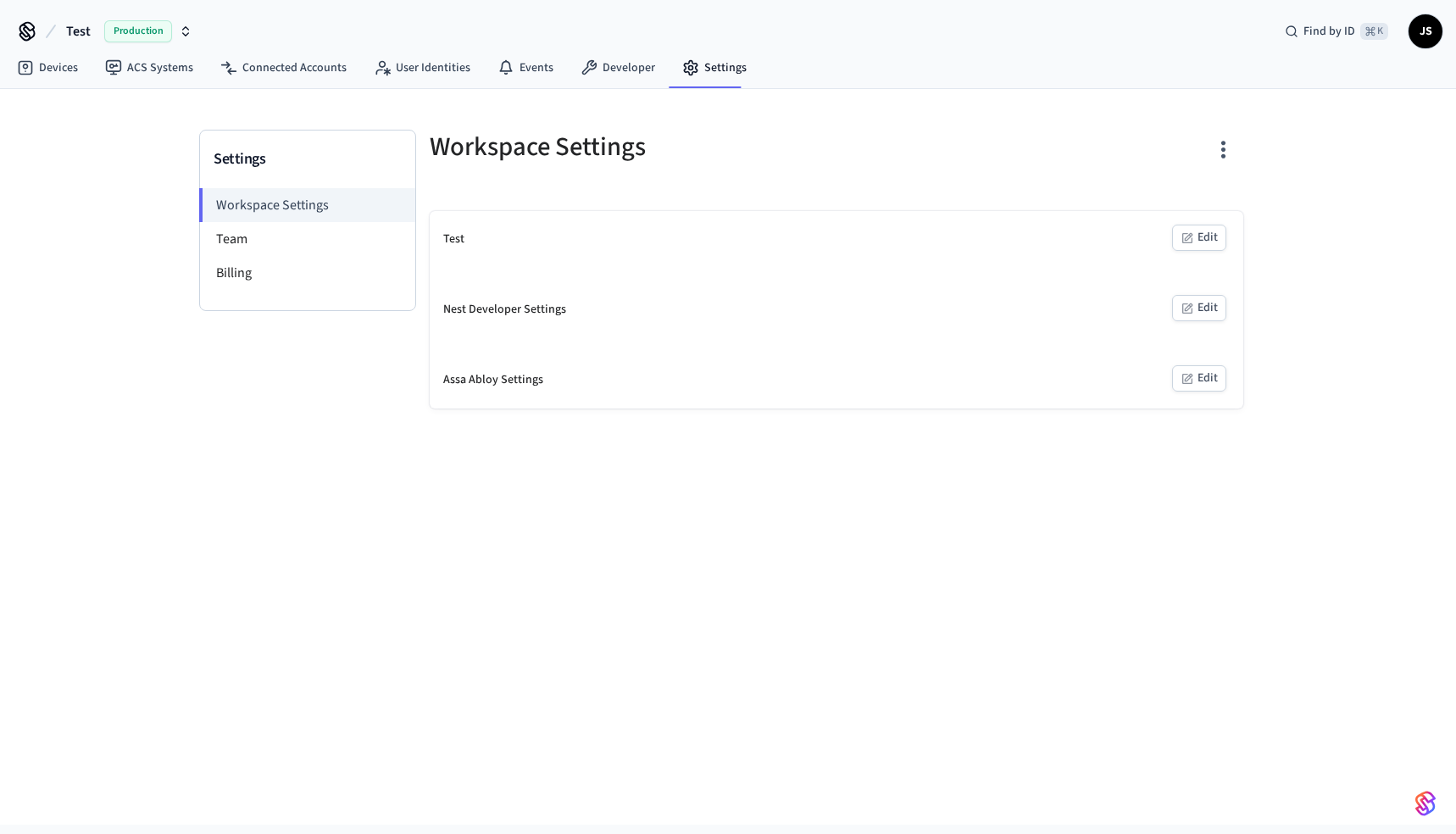
click at [1434, 31] on span "JS" at bounding box center [1425, 32] width 31 height 31
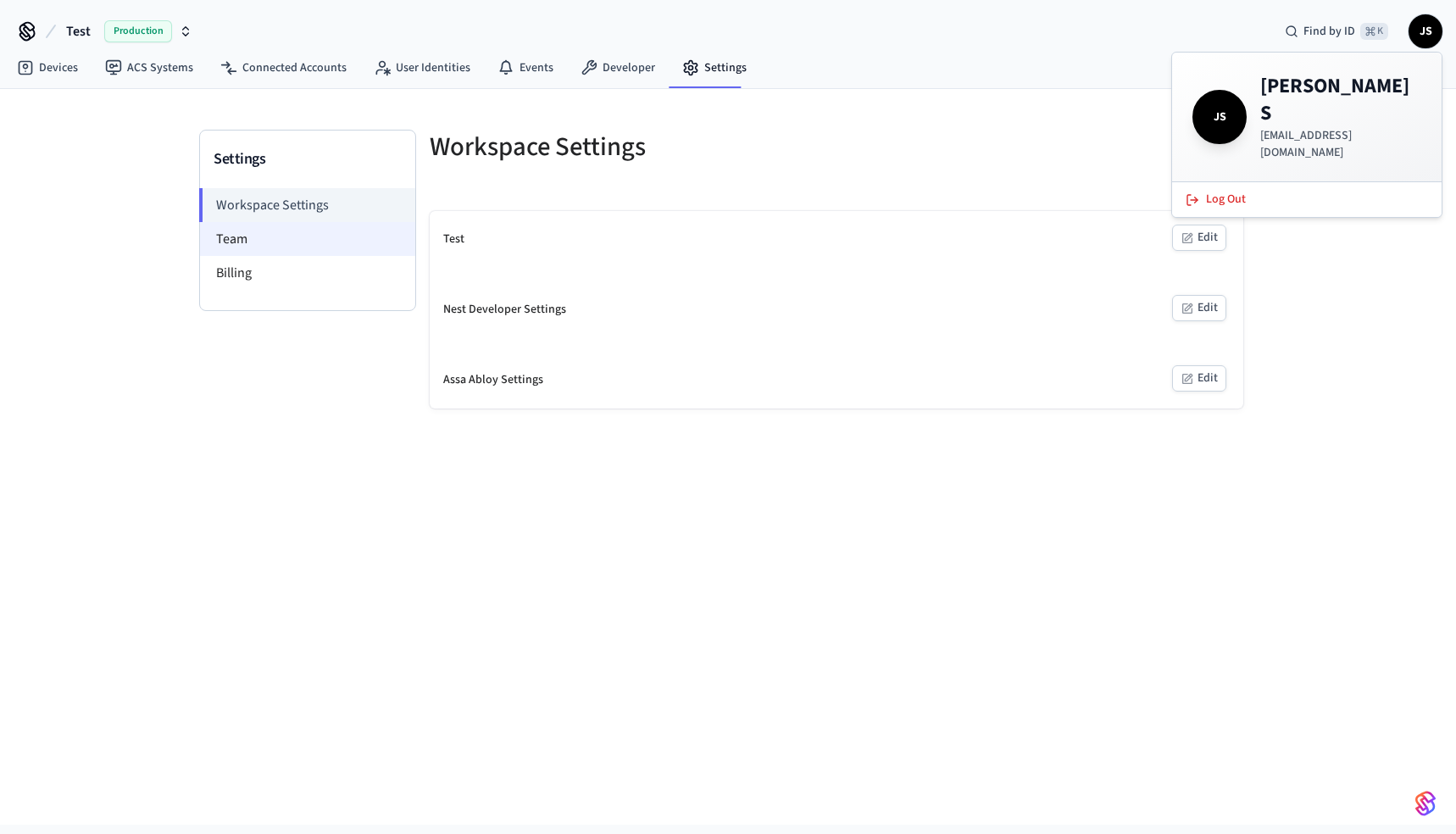
click at [307, 235] on li "Team" at bounding box center [307, 238] width 215 height 33
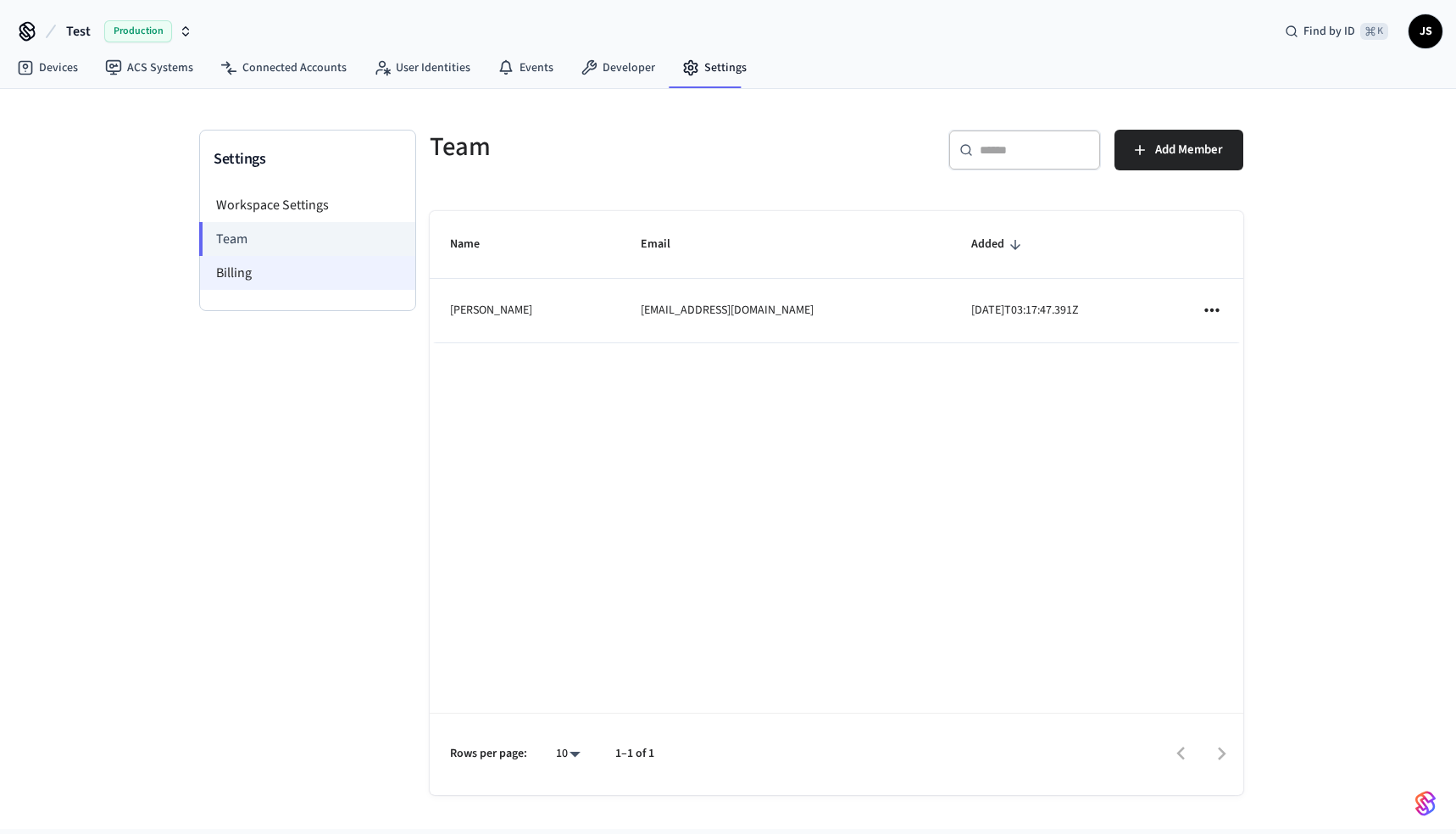
click at [288, 274] on li "Billing" at bounding box center [307, 272] width 215 height 33
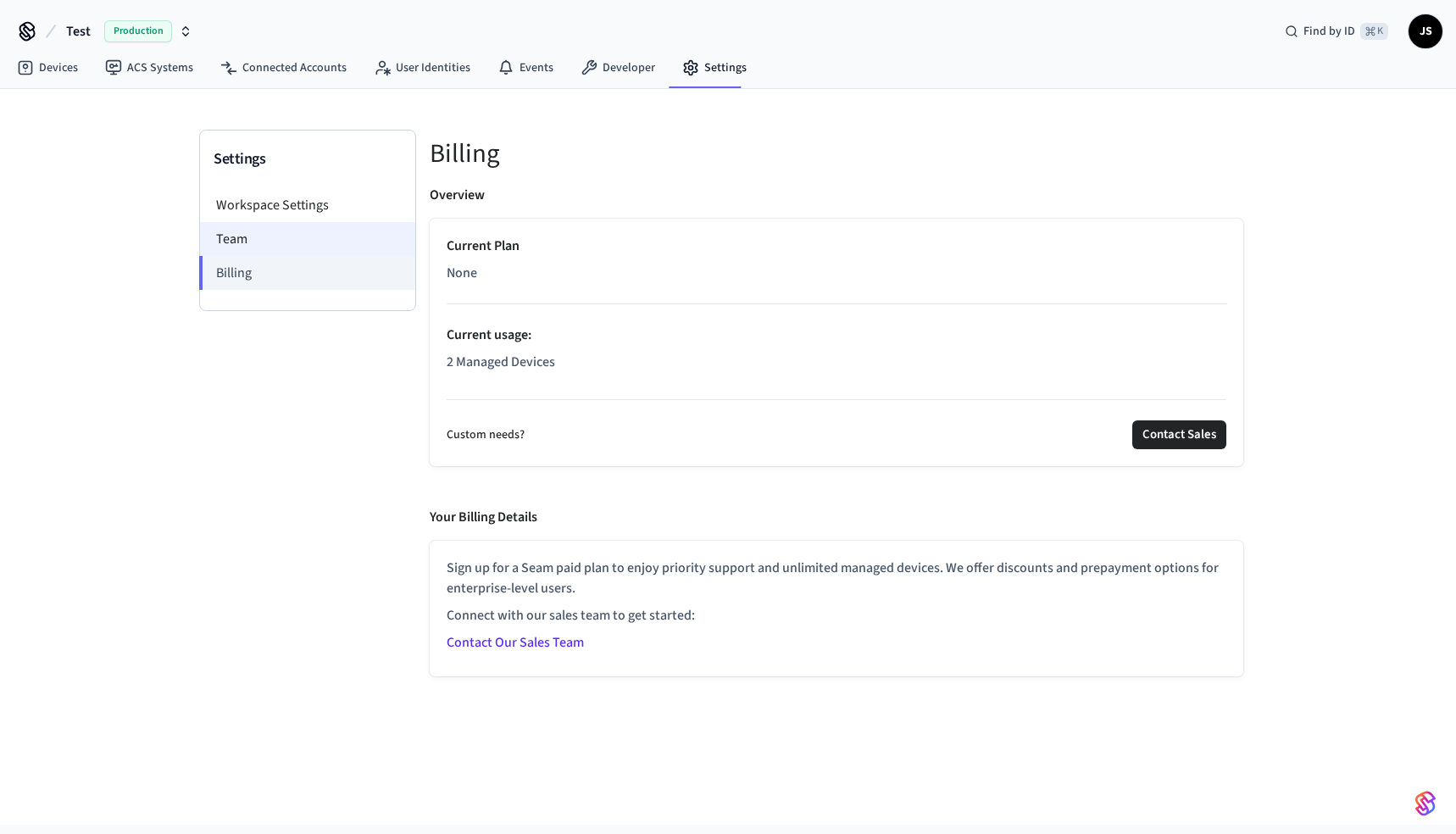
click at [288, 239] on li "Team" at bounding box center [307, 238] width 215 height 33
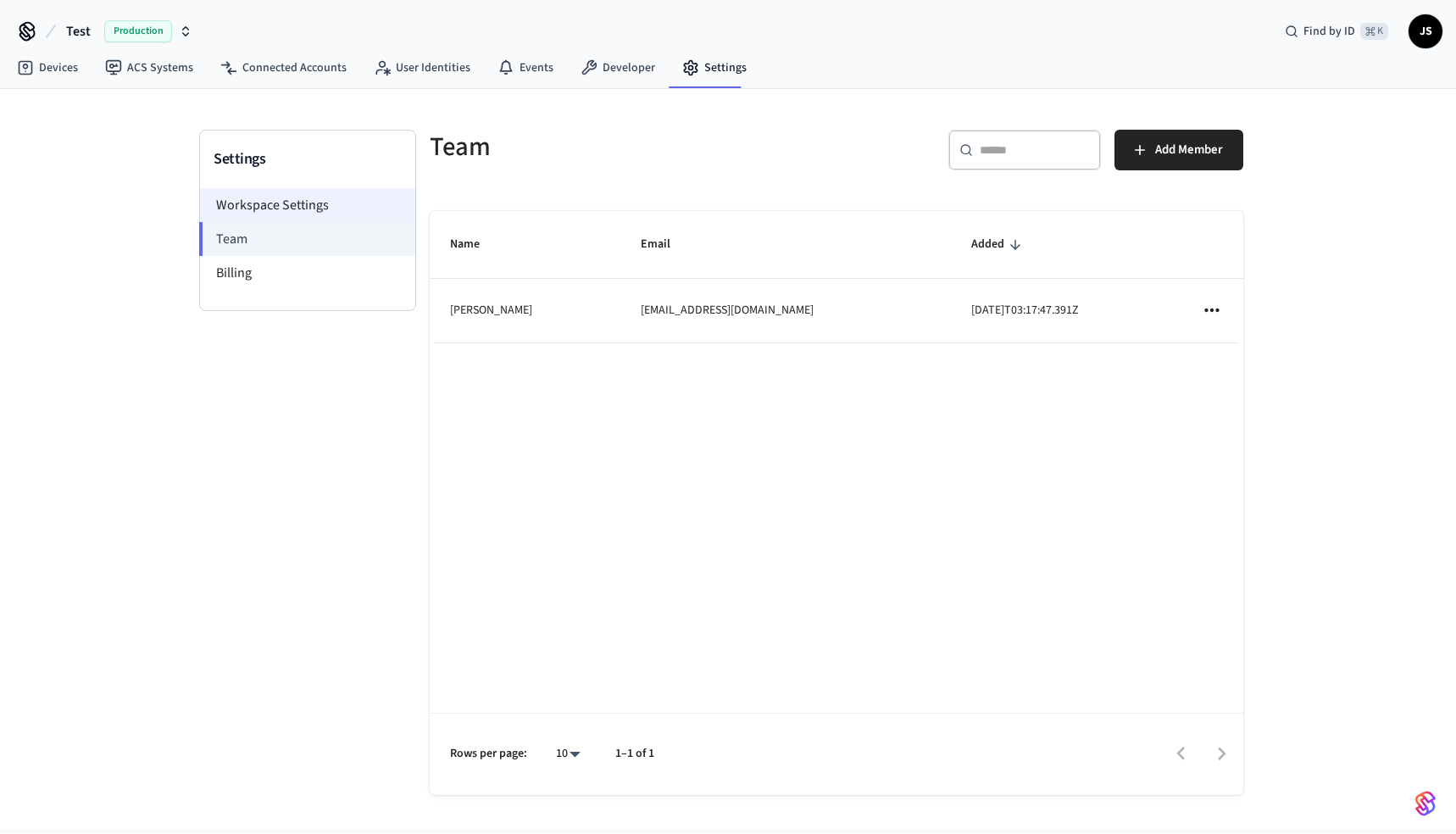
click at [288, 209] on li "Workspace Settings" at bounding box center [307, 204] width 215 height 33
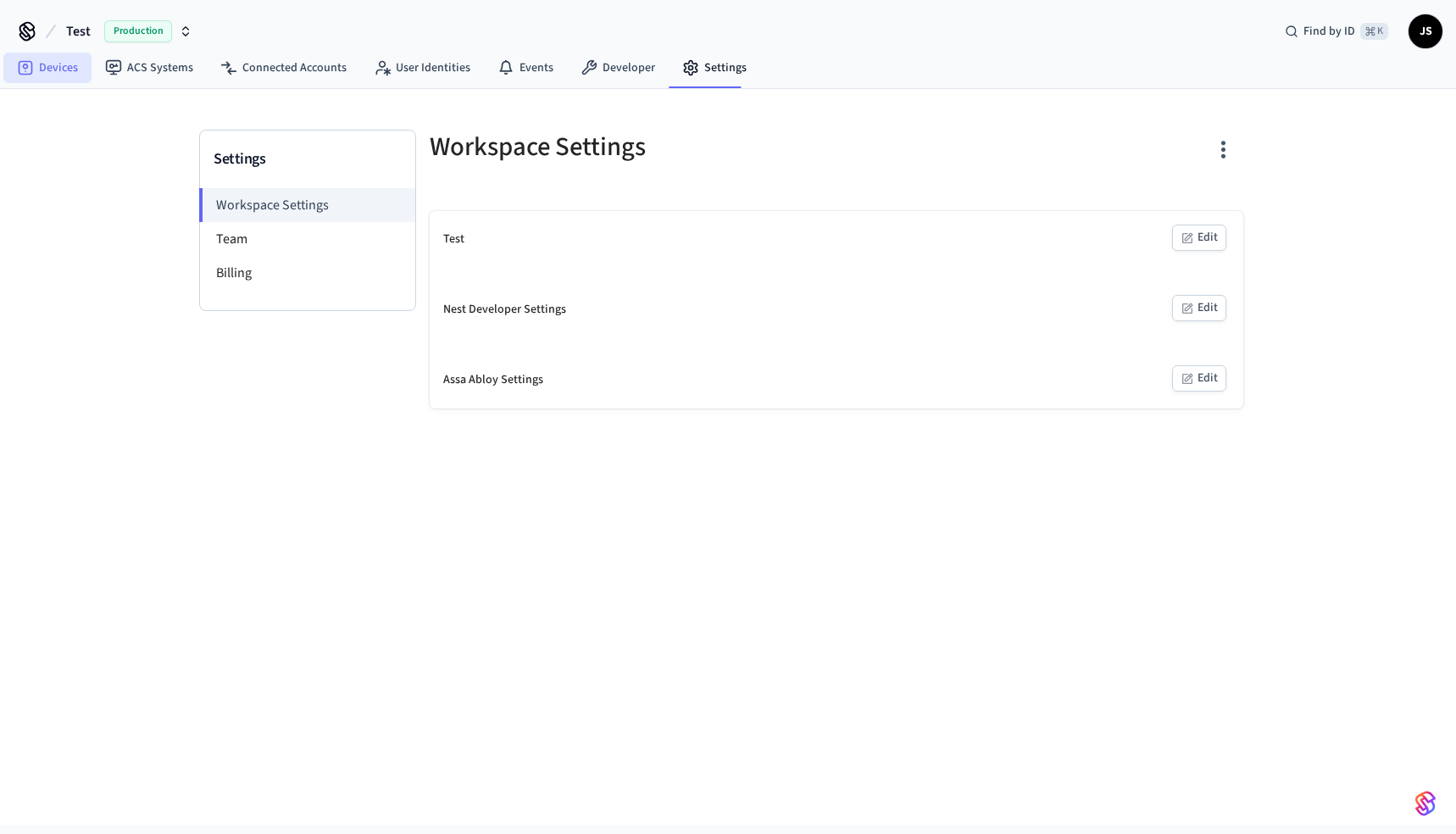
click at [45, 72] on link "Devices" at bounding box center [47, 68] width 88 height 31
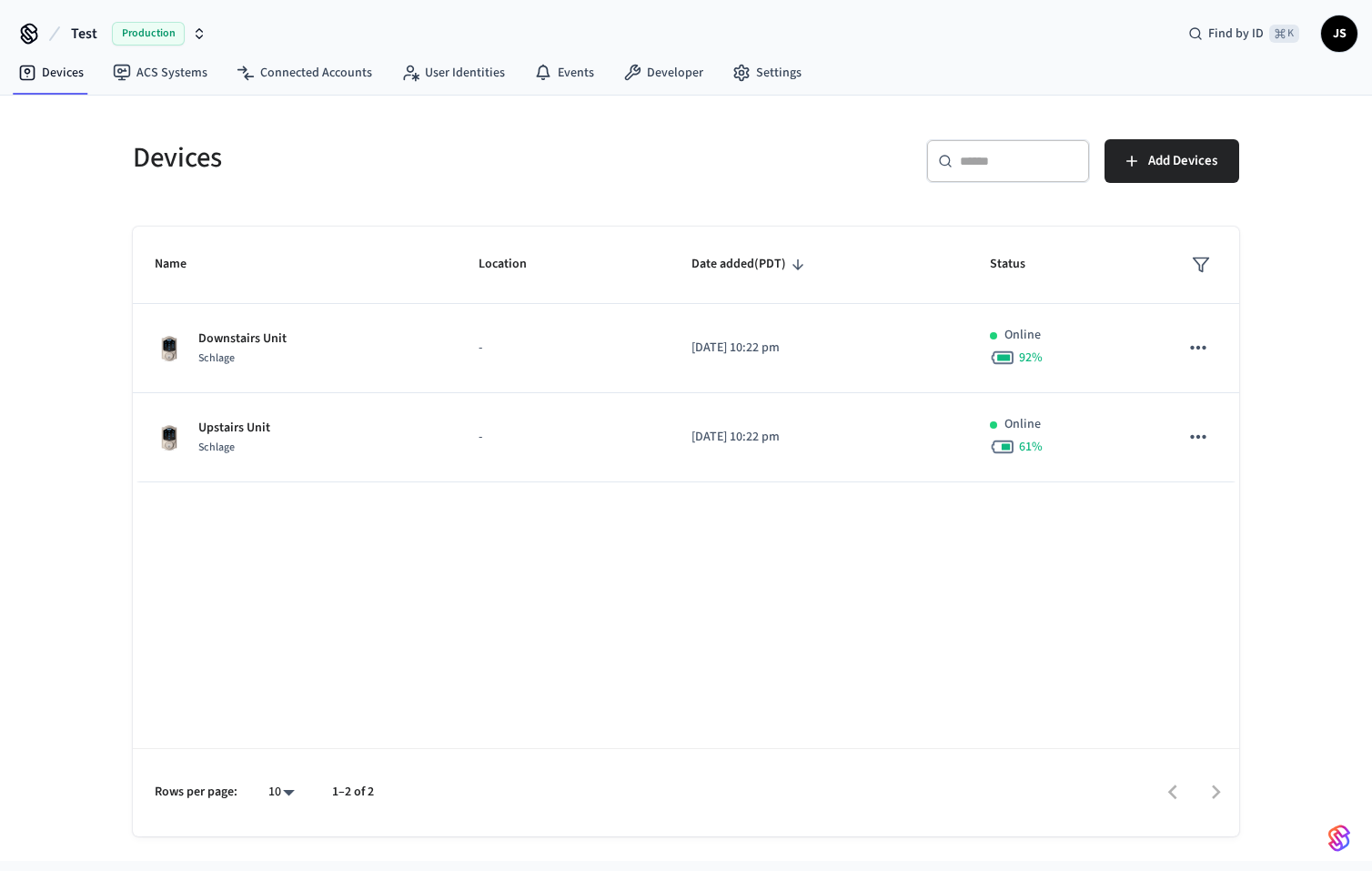
click at [199, 32] on icon "button" at bounding box center [199, 33] width 15 height 15
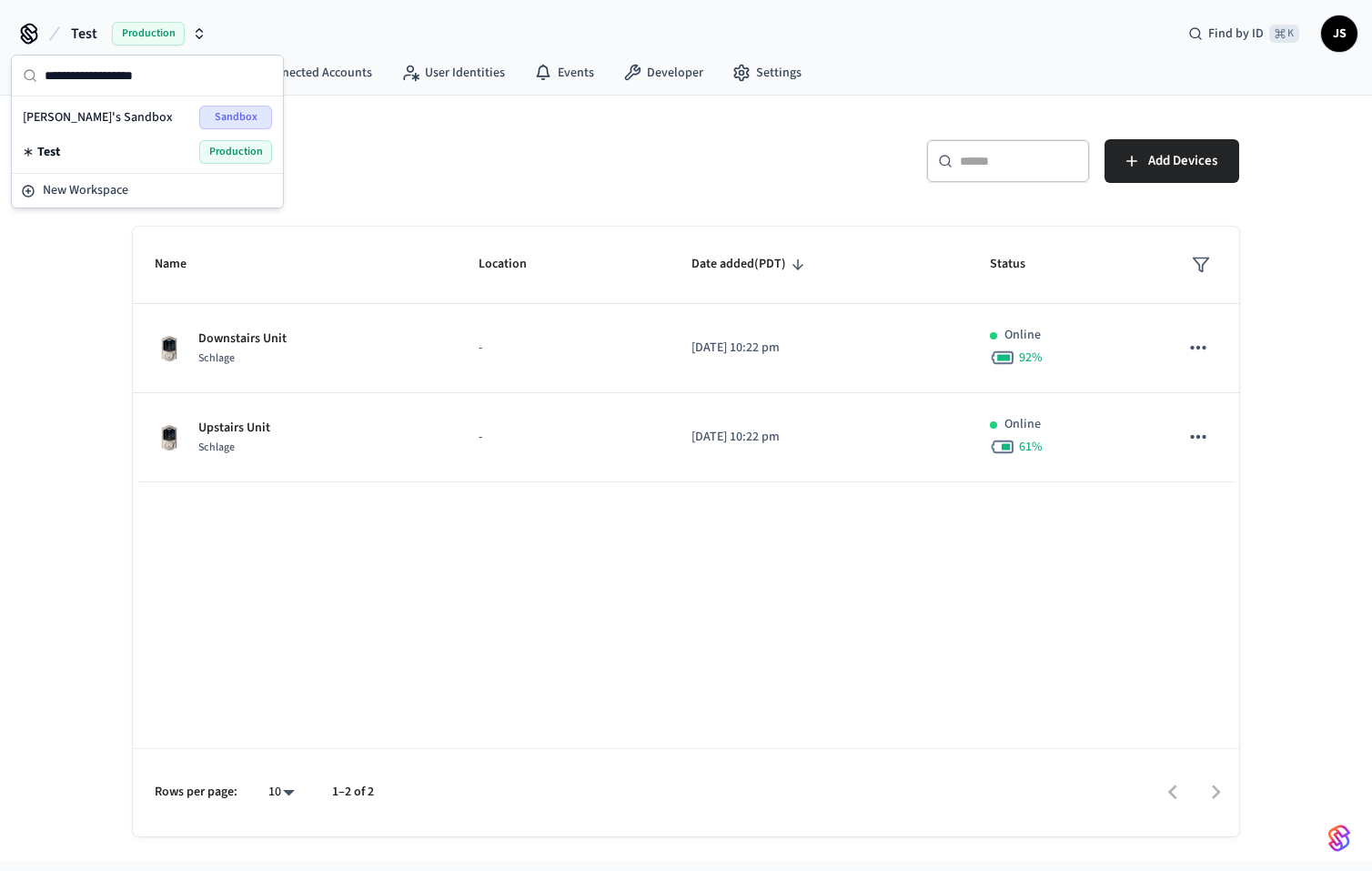
click at [76, 117] on span "[PERSON_NAME]'s Sandbox" at bounding box center [97, 117] width 151 height 18
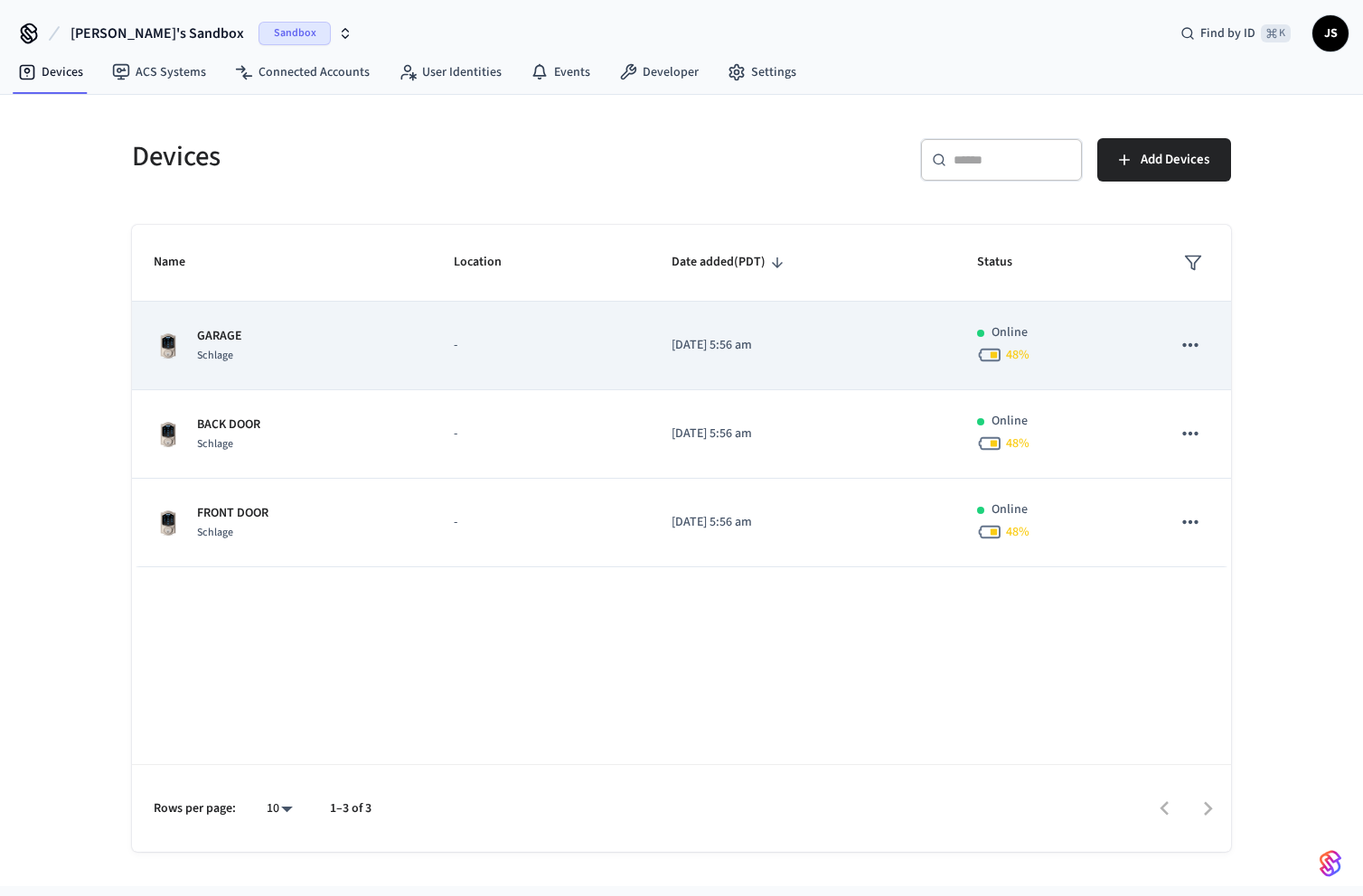
click at [476, 360] on td "-" at bounding box center [541, 346] width 218 height 89
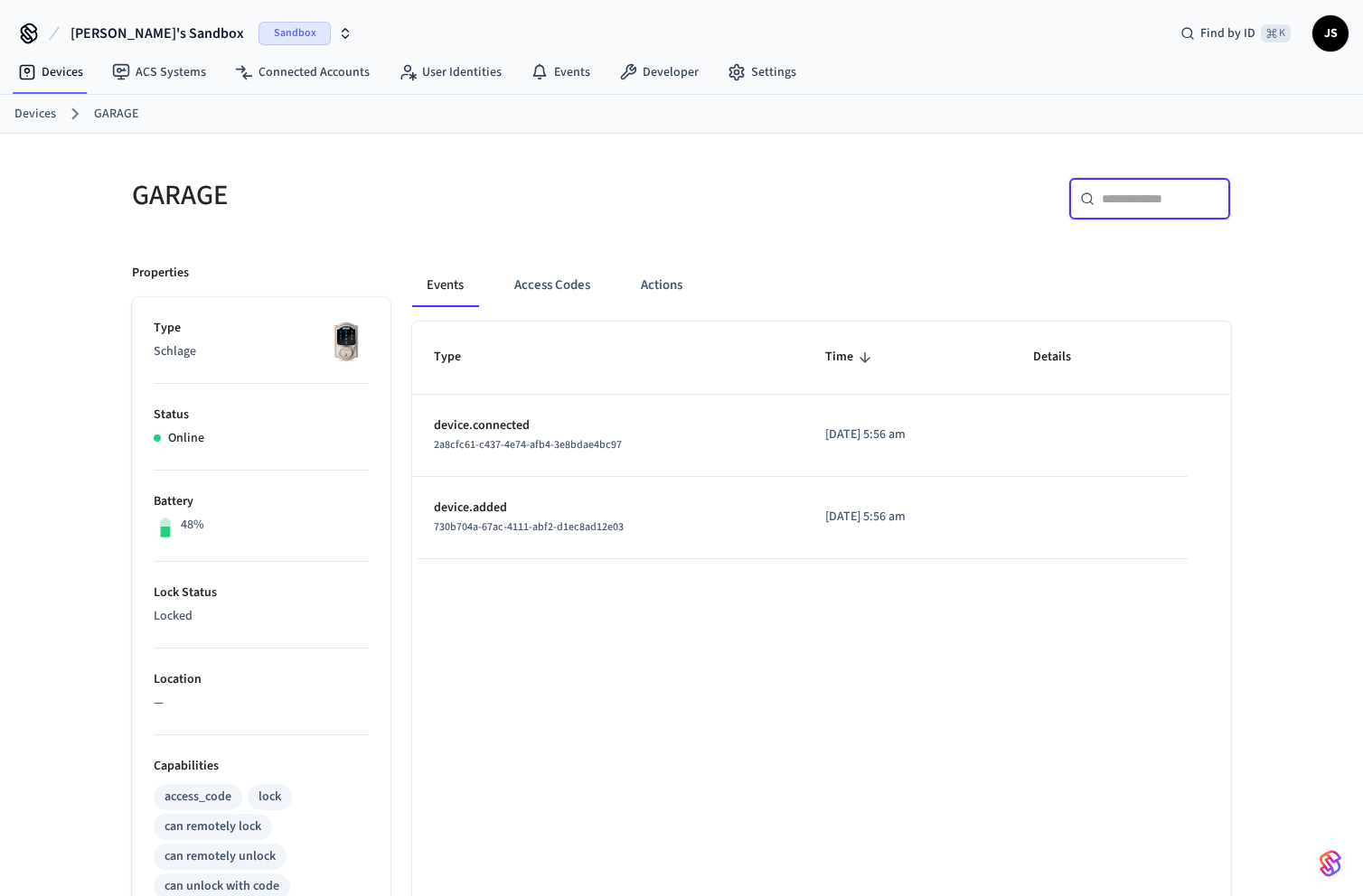
click at [1128, 204] on input "text" at bounding box center [1160, 199] width 118 height 18
click at [742, 67] on link "Settings" at bounding box center [761, 72] width 97 height 33
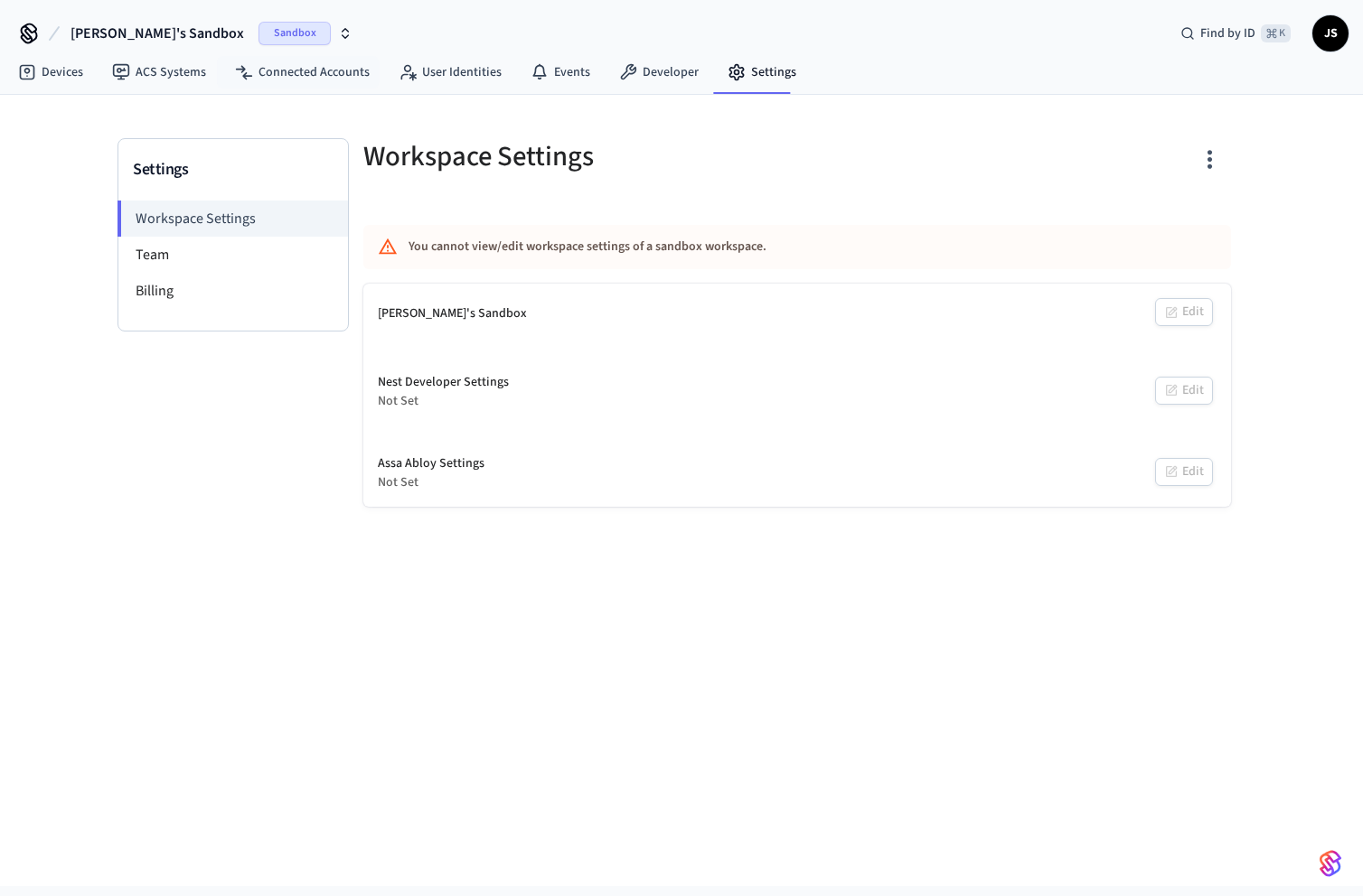
click at [342, 36] on icon "button" at bounding box center [345, 37] width 7 height 3
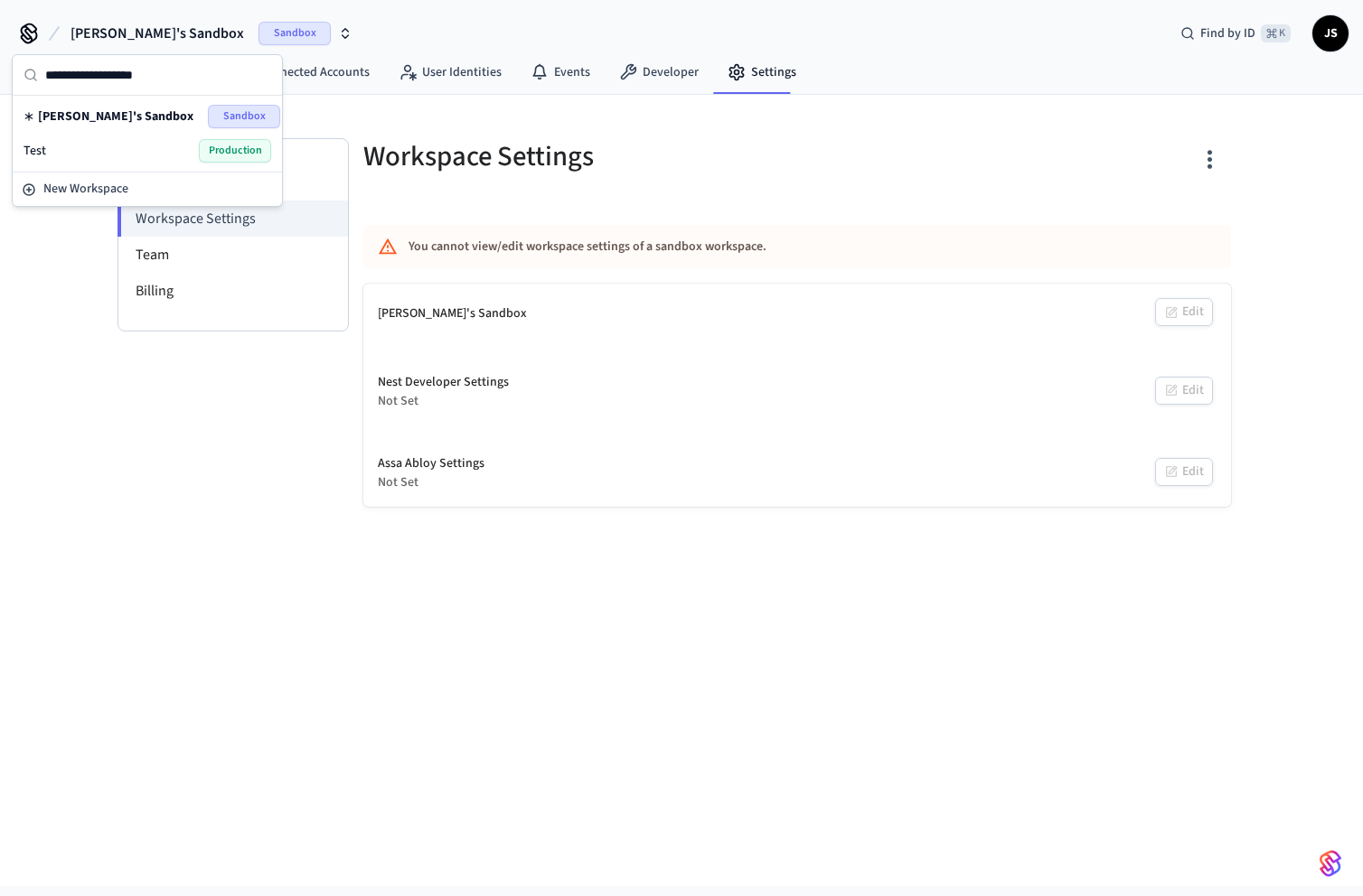
click at [217, 142] on span "Production" at bounding box center [234, 150] width 72 height 23
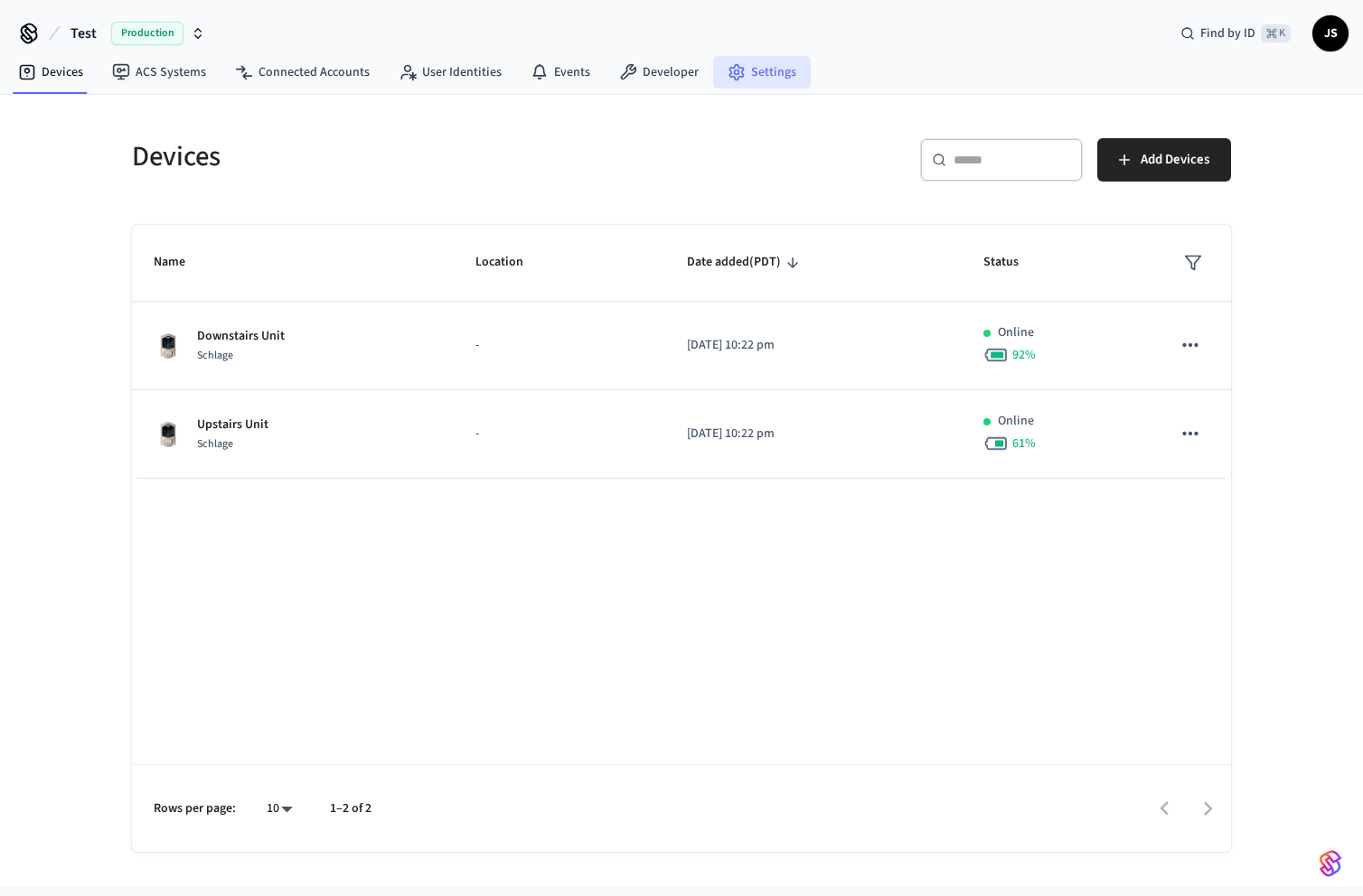
click at [752, 68] on link "Settings" at bounding box center [761, 72] width 97 height 33
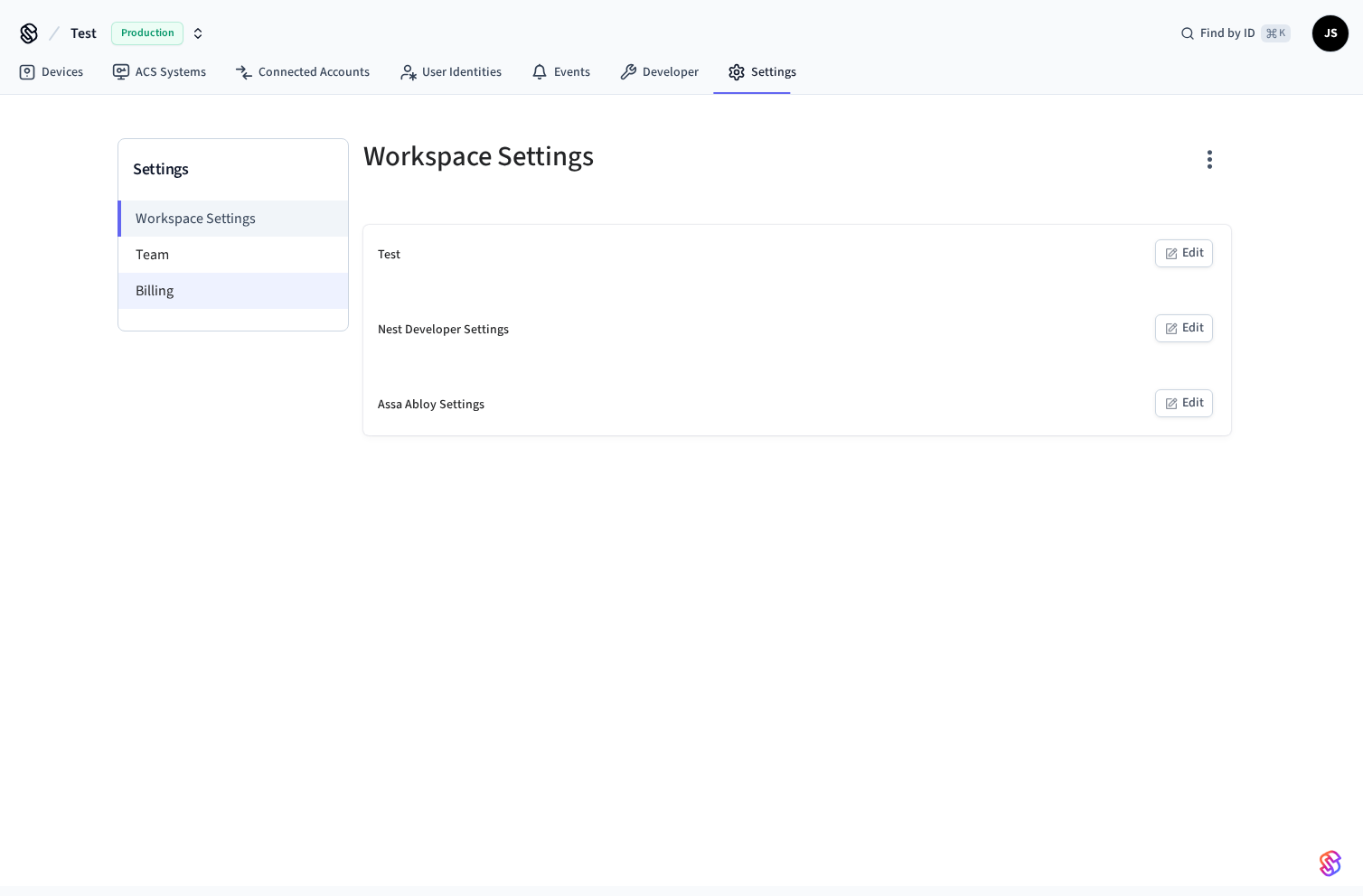
click at [228, 289] on li "Billing" at bounding box center [233, 290] width 230 height 36
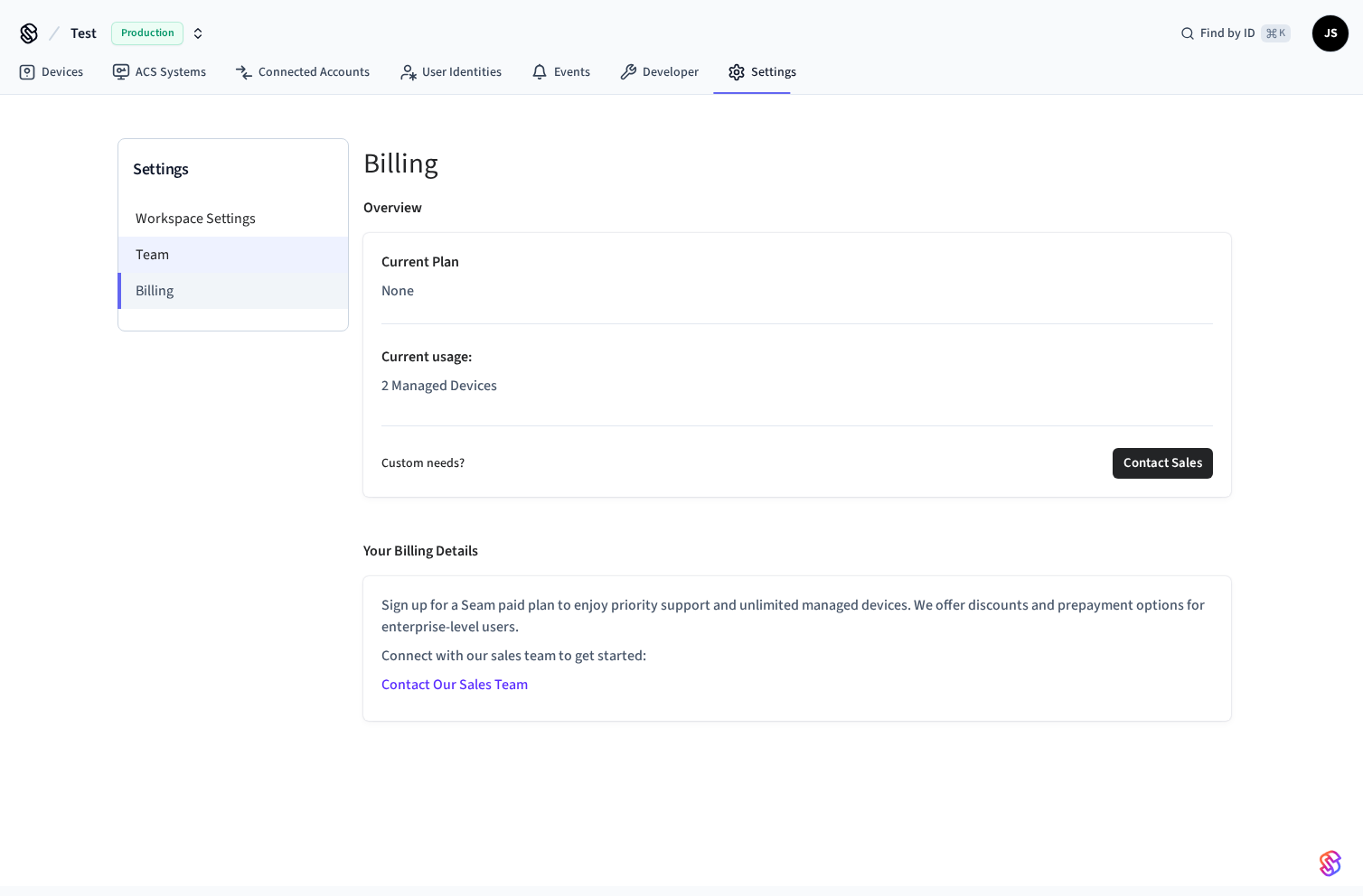
click at [236, 255] on li "Team" at bounding box center [233, 254] width 230 height 36
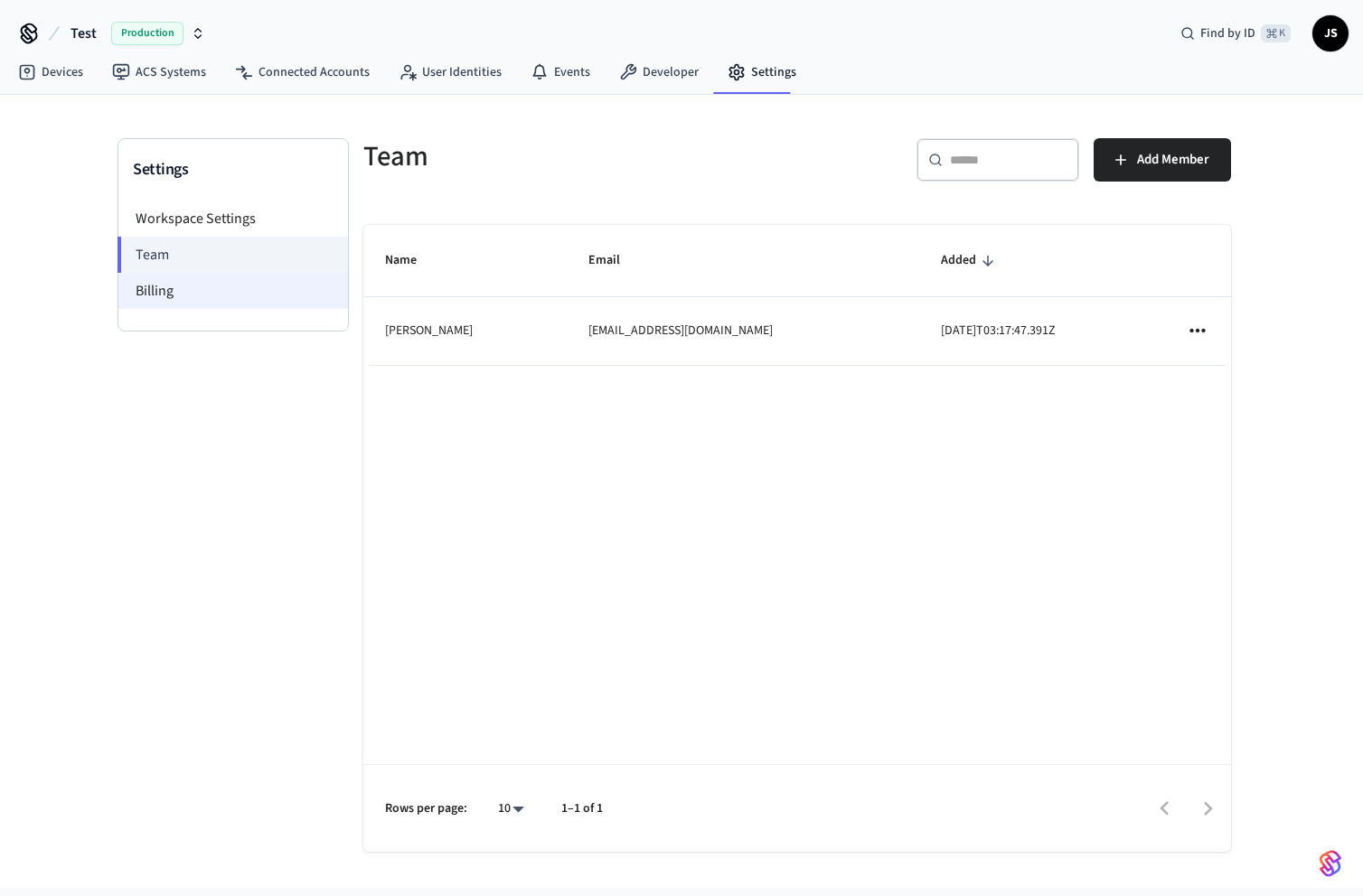
click at [242, 294] on li "Billing" at bounding box center [233, 290] width 230 height 36
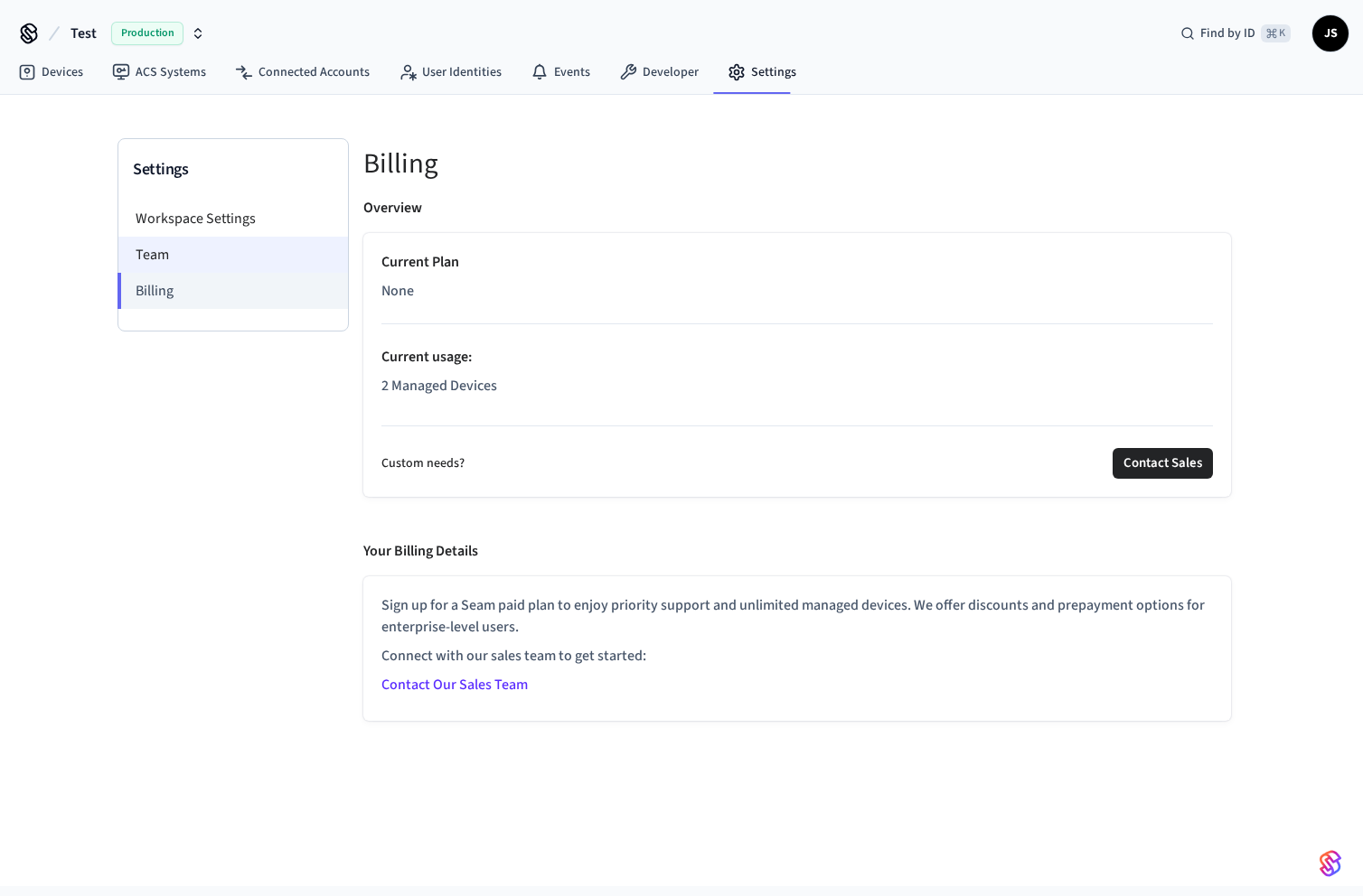
click at [248, 261] on li "Team" at bounding box center [233, 254] width 230 height 36
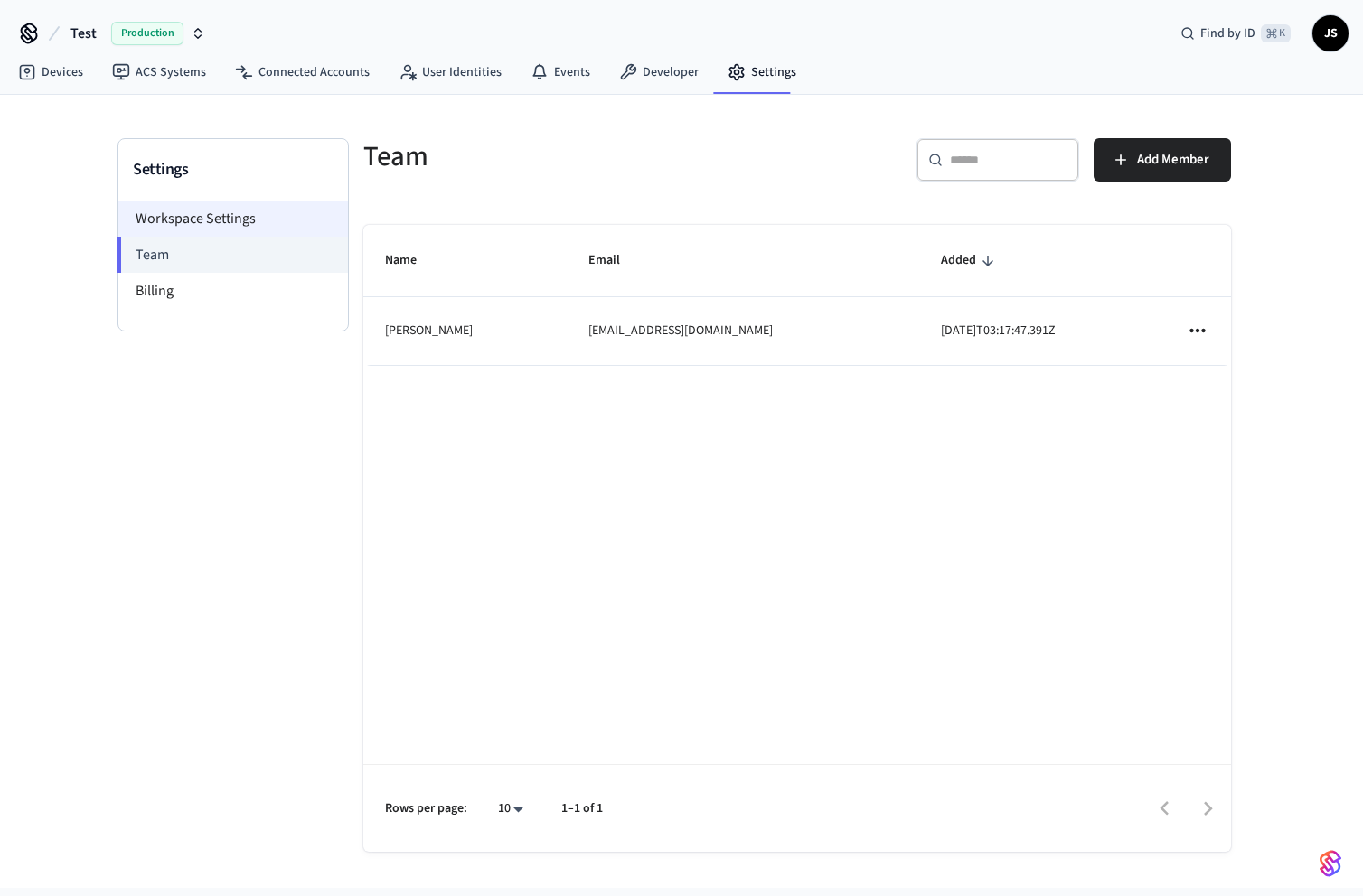
click at [255, 209] on li "Workspace Settings" at bounding box center [233, 218] width 230 height 36
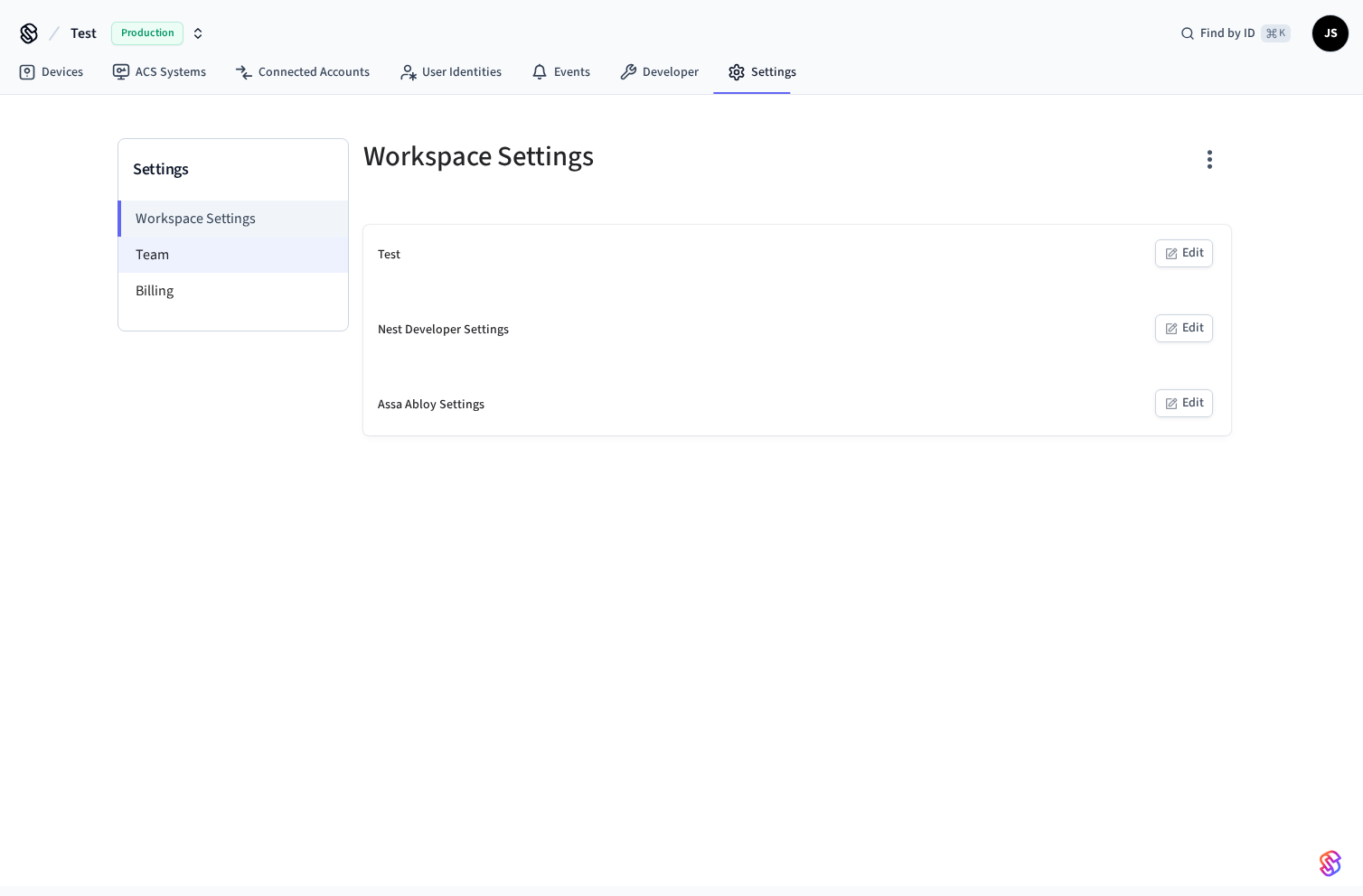
click at [252, 253] on li "Team" at bounding box center [233, 254] width 230 height 36
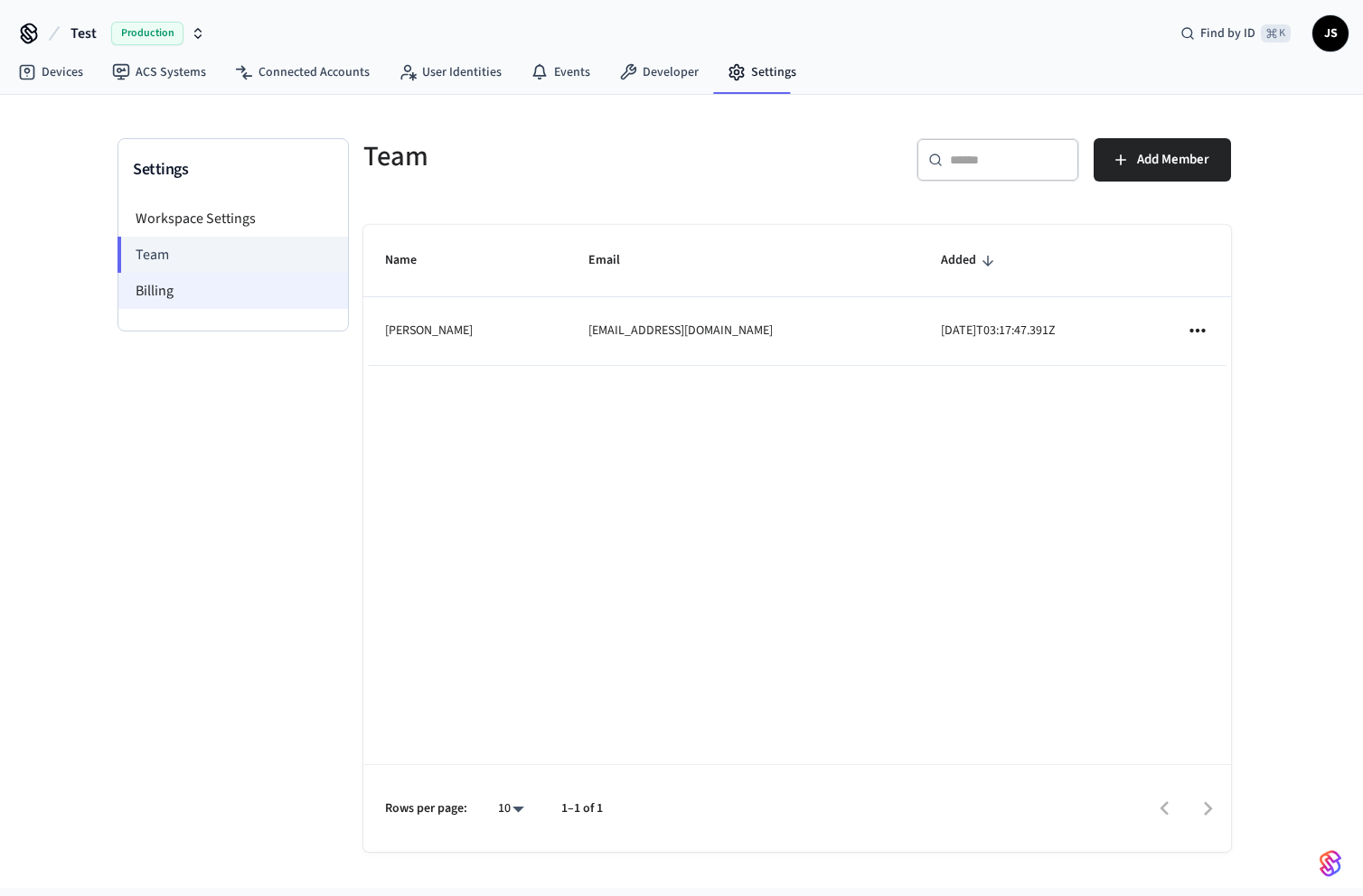
click at [251, 295] on li "Billing" at bounding box center [233, 290] width 230 height 36
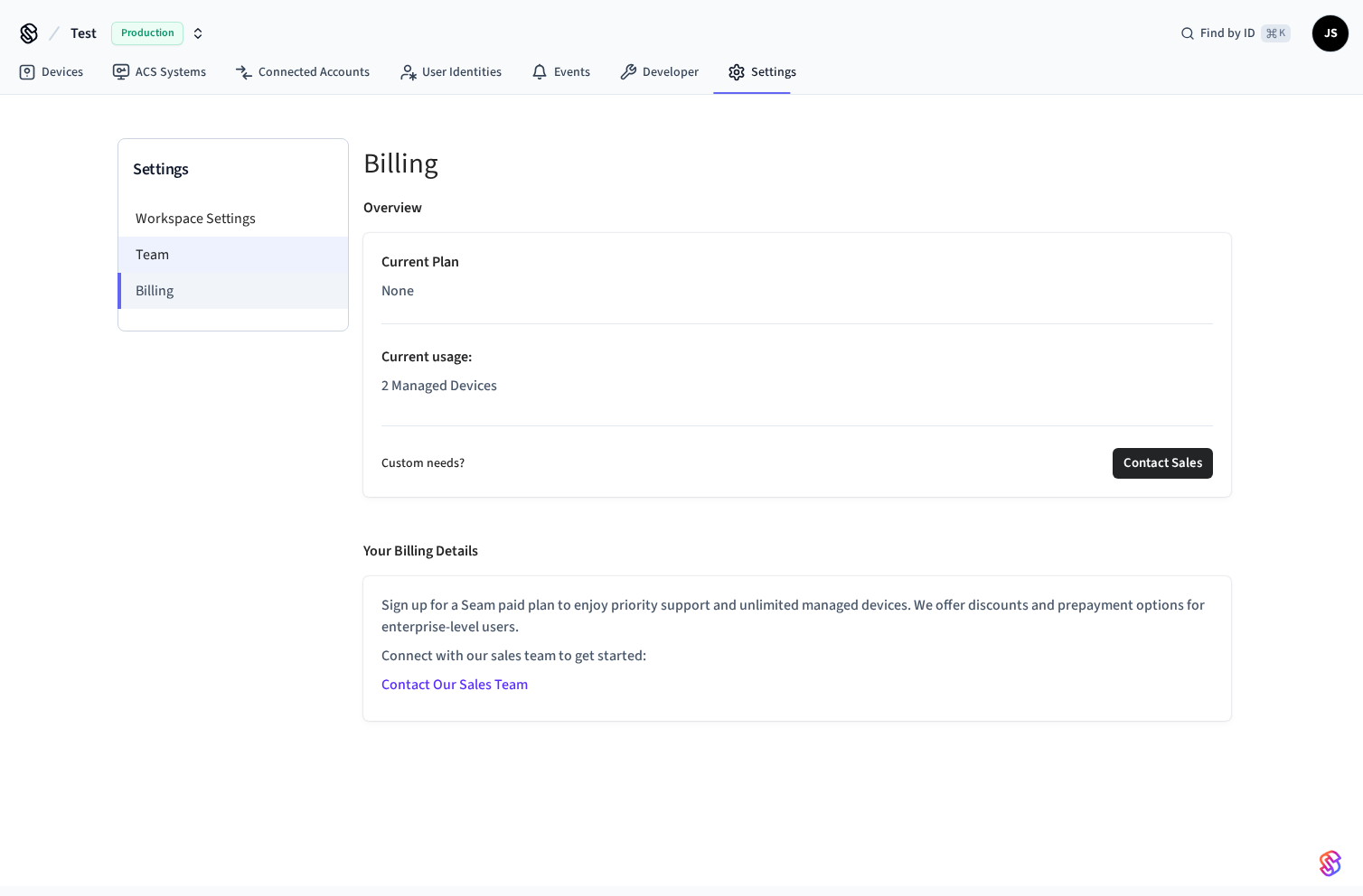
click at [251, 249] on li "Team" at bounding box center [233, 254] width 230 height 36
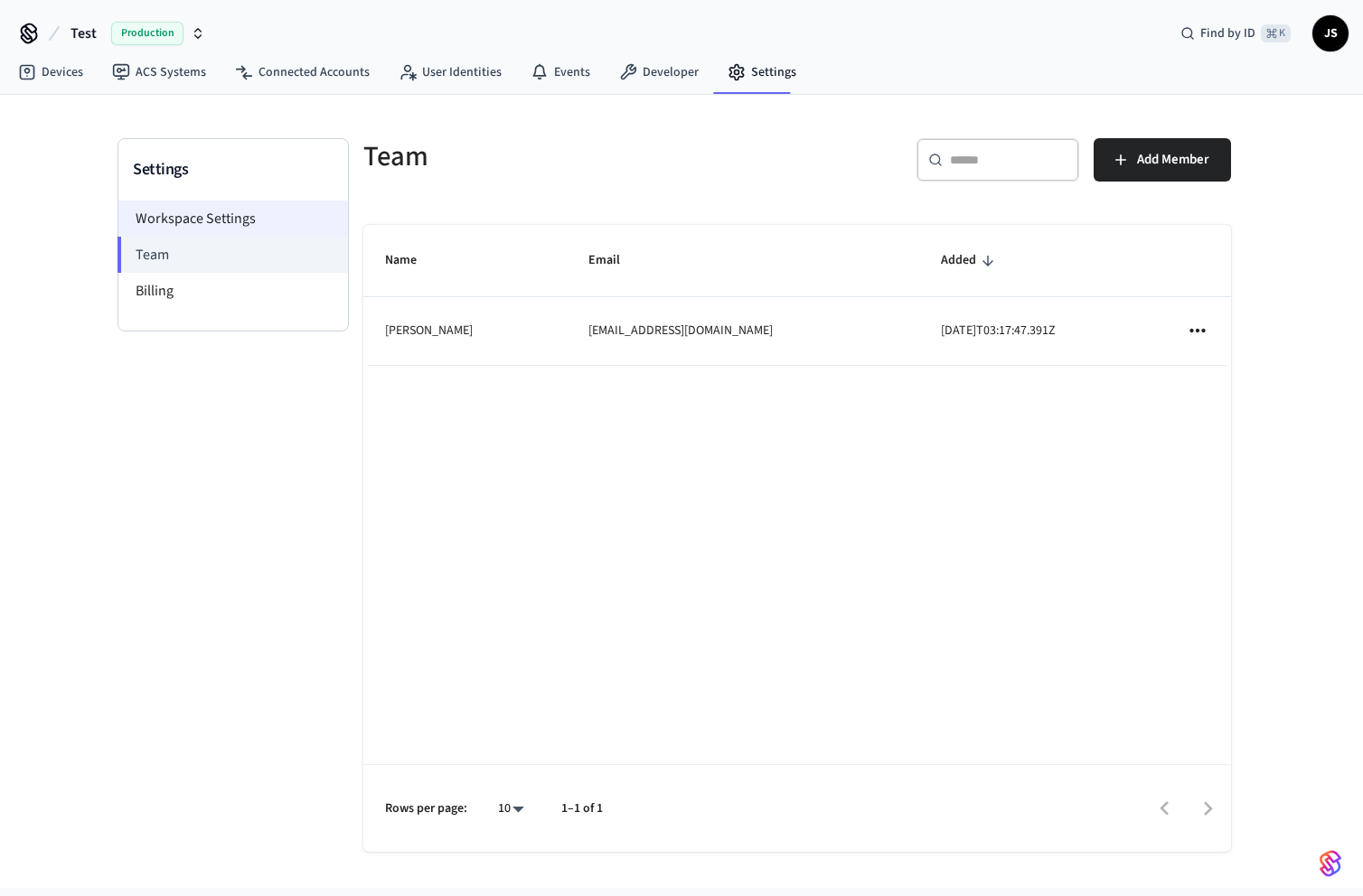
click at [251, 221] on li "Workspace Settings" at bounding box center [233, 218] width 230 height 36
